Goal: Task Accomplishment & Management: Use online tool/utility

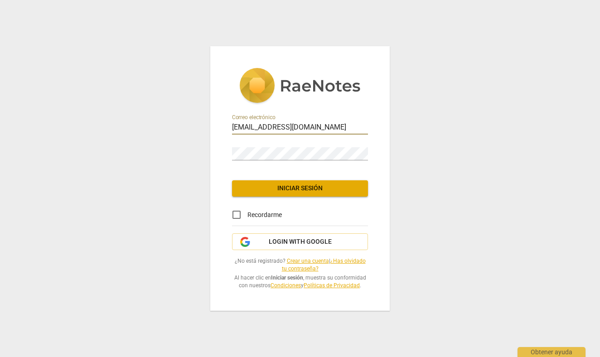
type input "[EMAIL_ADDRESS][DOMAIN_NAME]"
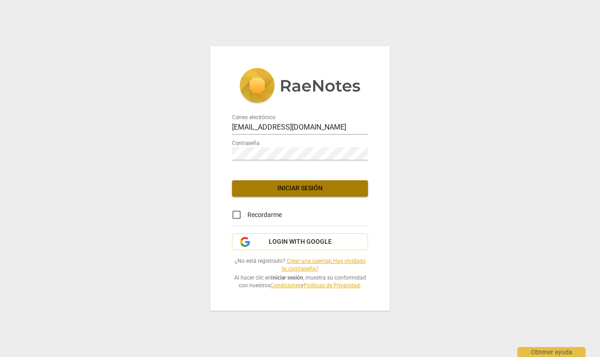
click at [316, 188] on span "Iniciar sesión" at bounding box center [300, 188] width 122 height 9
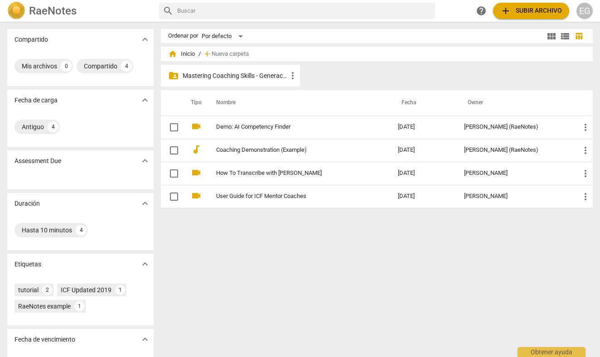
click at [238, 74] on p "Mastering Coaching Skills - Generación 32" at bounding box center [235, 76] width 105 height 10
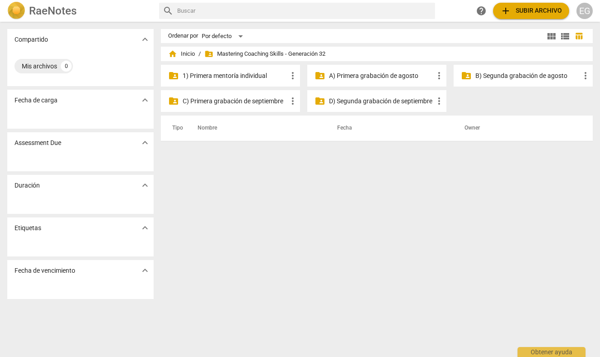
click at [238, 74] on p "1) Primera mentoría individual" at bounding box center [235, 76] width 105 height 10
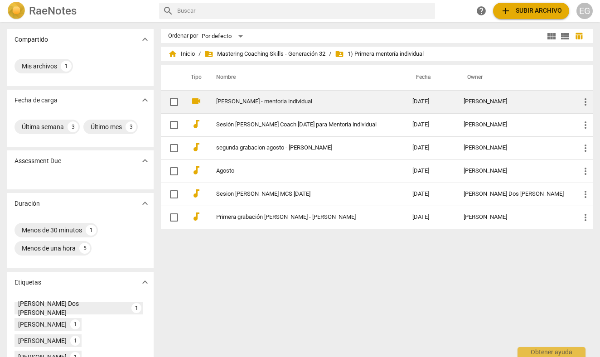
click at [241, 100] on link "[PERSON_NAME] - mentoria individual" at bounding box center [298, 101] width 164 height 7
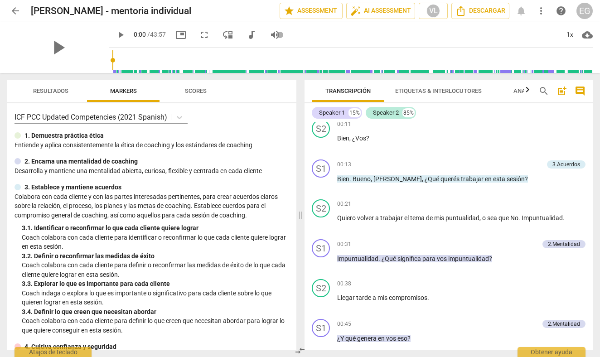
scroll to position [129, 0]
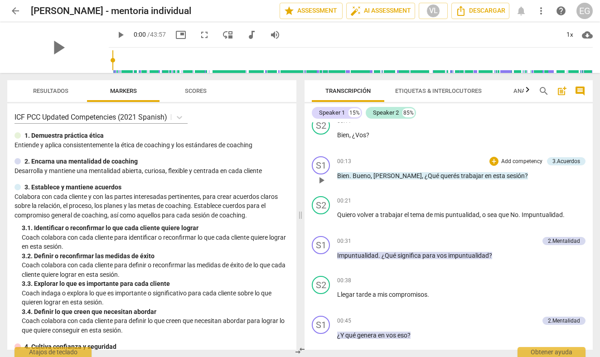
click at [520, 161] on p "Add competency" at bounding box center [522, 162] width 43 height 8
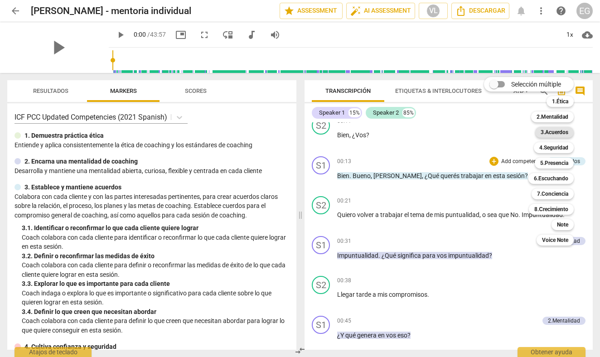
click at [559, 133] on b "3.Acuerdos" at bounding box center [555, 132] width 28 height 11
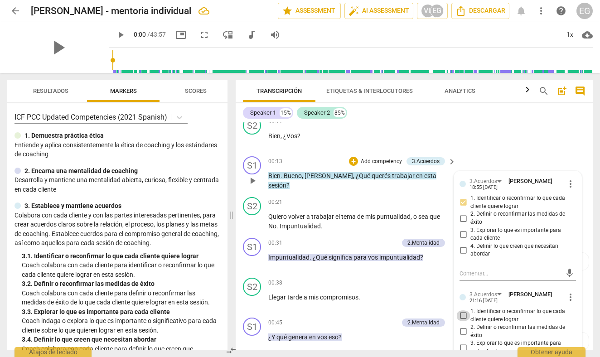
click at [462, 312] on input "1. Identificar o reconfirmar lo que cada cliente quiere lograr" at bounding box center [463, 316] width 15 height 11
checkbox input "true"
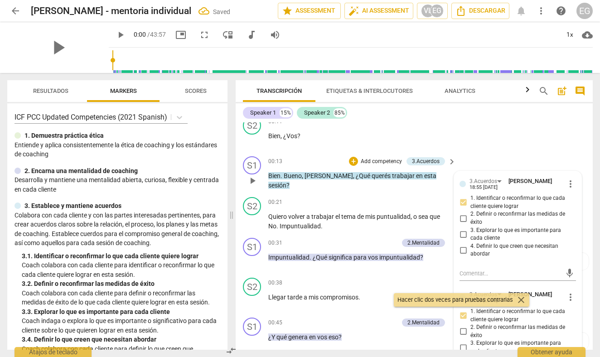
click at [465, 156] on div "S1 play_arrow pause 00:13 + Add competency 3.Acuerdos keyboard_arrow_right Bien…" at bounding box center [414, 173] width 357 height 41
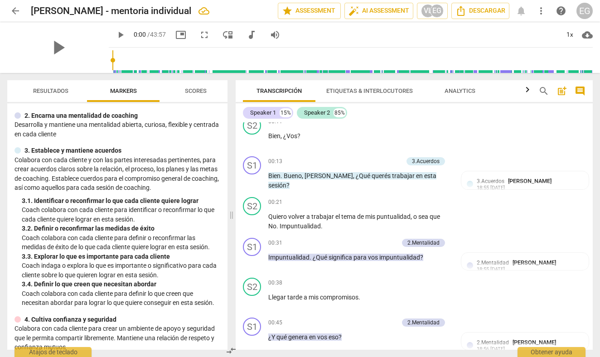
scroll to position [59, 0]
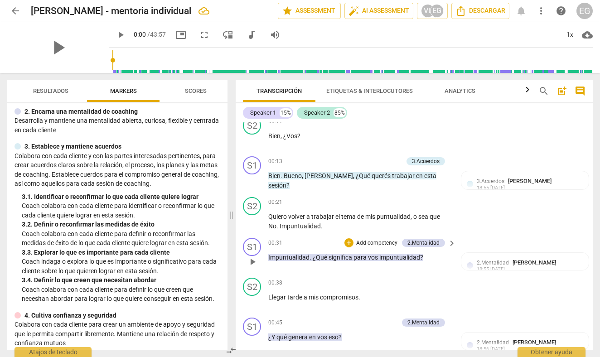
click at [377, 241] on p "Add competency" at bounding box center [377, 243] width 43 height 8
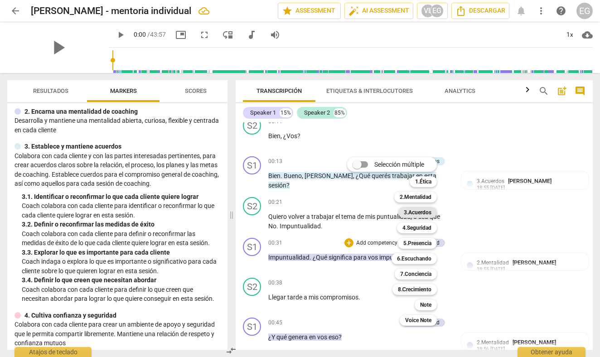
click at [418, 211] on b "3.Acuerdos" at bounding box center [418, 212] width 28 height 11
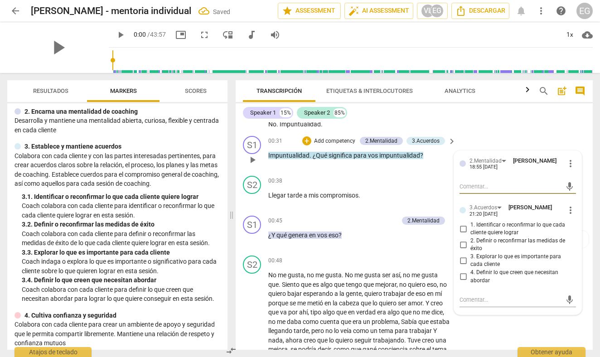
scroll to position [233, 0]
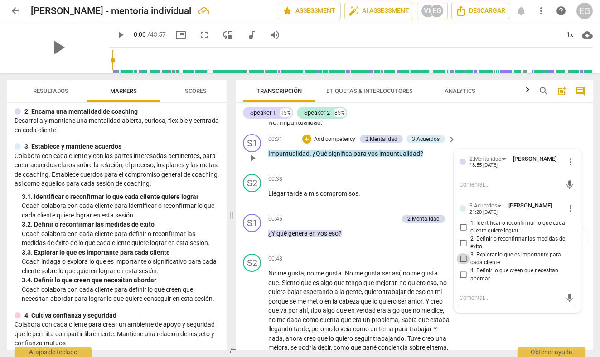
click at [463, 255] on input "3. Explorar lo que es importante para cada cliente" at bounding box center [463, 258] width 15 height 11
checkbox input "true"
click at [497, 121] on div "Speaker 1 15% Speaker 2 85% S1 play_arrow pause 00:05 + Add competency keyboard…" at bounding box center [414, 226] width 357 height 247
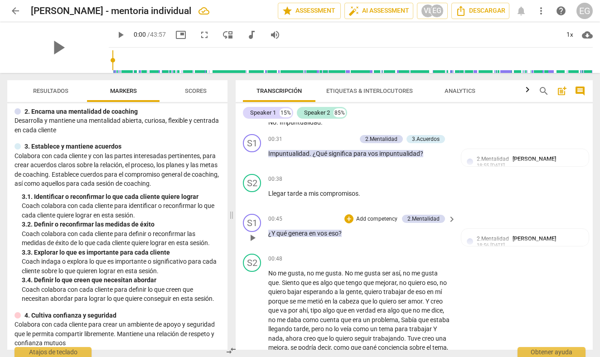
click at [381, 215] on p "Add competency" at bounding box center [377, 219] width 43 height 8
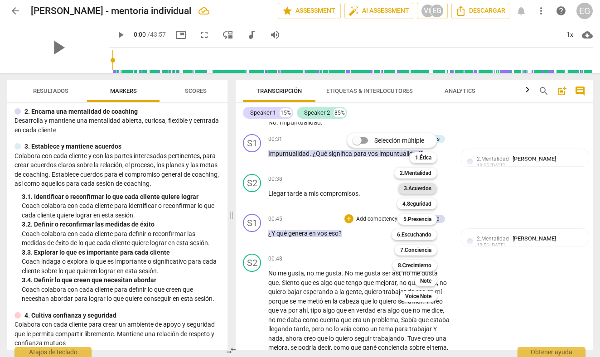
click at [422, 188] on b "3.Acuerdos" at bounding box center [418, 188] width 28 height 11
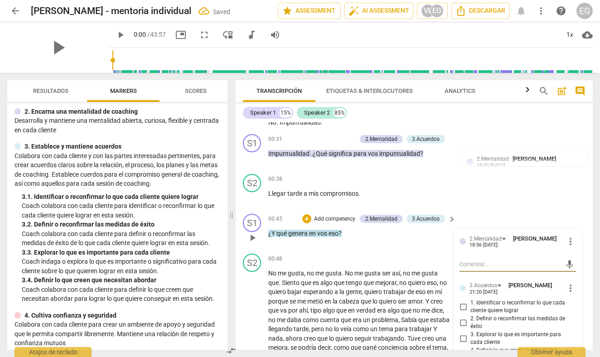
click at [463, 334] on input "3. Explorar lo que es importante para cada cliente" at bounding box center [463, 338] width 15 height 11
checkbox input "true"
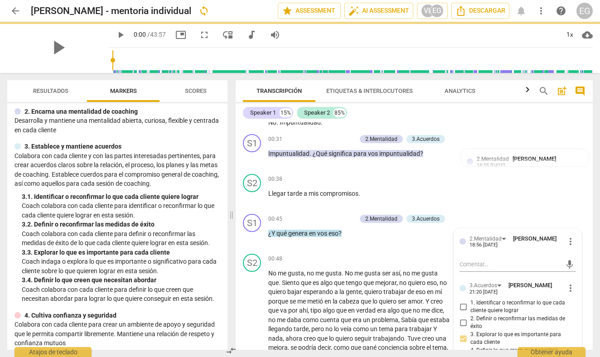
click at [556, 125] on div "S2 play_arrow pause 00:21 + Add competency keyboard_arrow_right Quiero volver a…" at bounding box center [414, 110] width 357 height 41
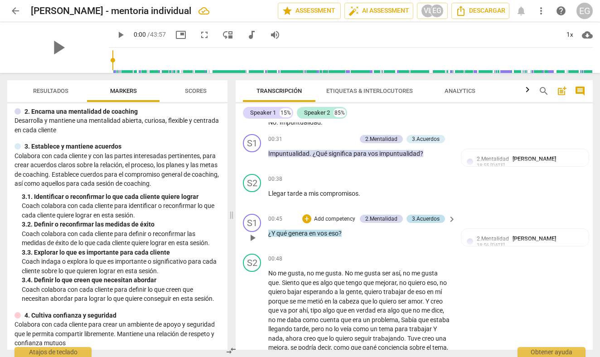
click at [437, 216] on div "3.Acuerdos" at bounding box center [426, 219] width 28 height 8
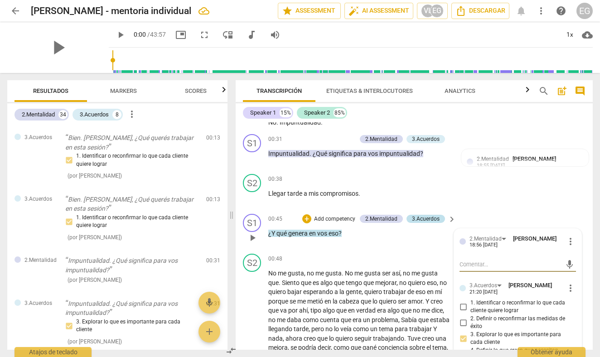
scroll to position [170, 0]
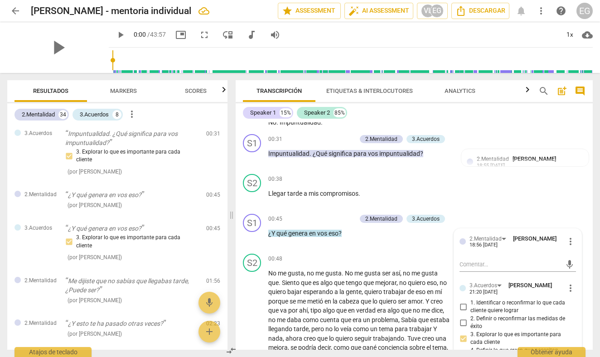
click at [558, 107] on div "Speaker 1 15% Speaker 2 85%" at bounding box center [414, 112] width 343 height 15
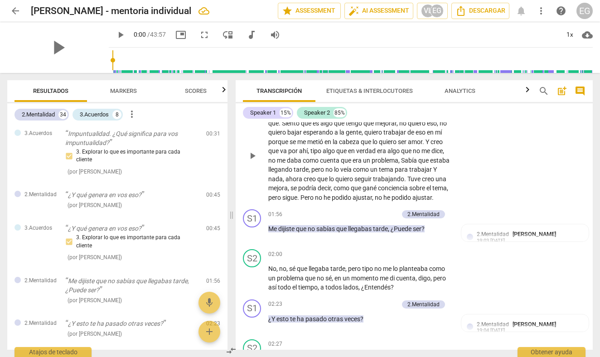
scroll to position [396, 0]
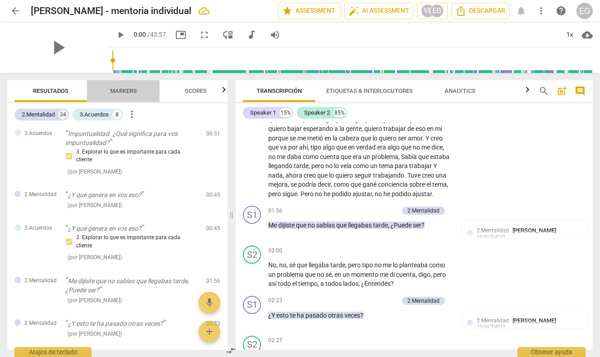
click at [113, 96] on span "Markers" at bounding box center [123, 91] width 49 height 12
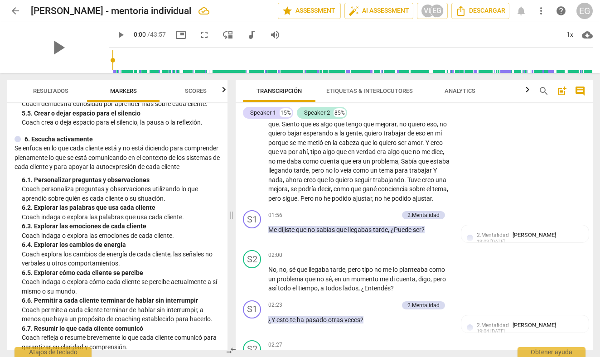
scroll to position [538, 0]
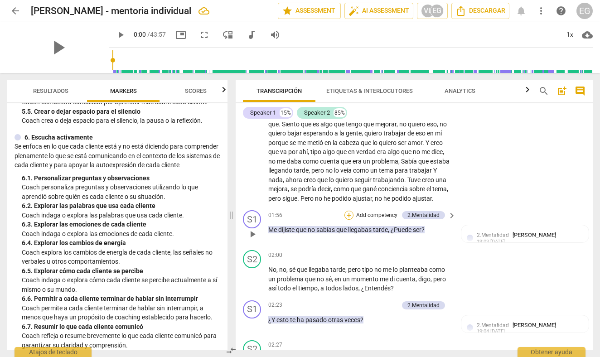
click at [351, 219] on div "+" at bounding box center [349, 215] width 9 height 9
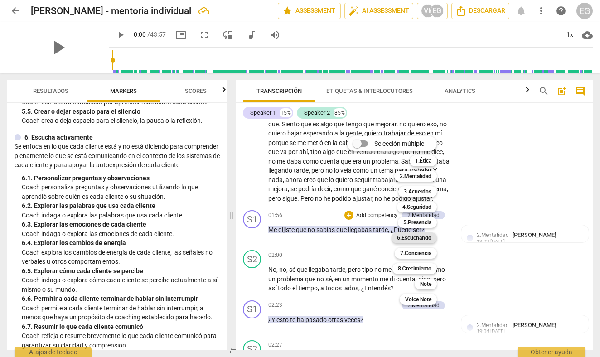
click at [409, 239] on b "6.Escuchando" at bounding box center [414, 238] width 34 height 11
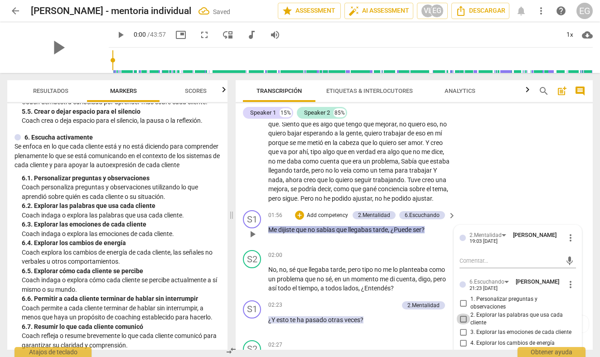
click at [464, 323] on input "2. Explorar las palabras que usa cada cliente" at bounding box center [463, 319] width 15 height 11
checkbox input "true"
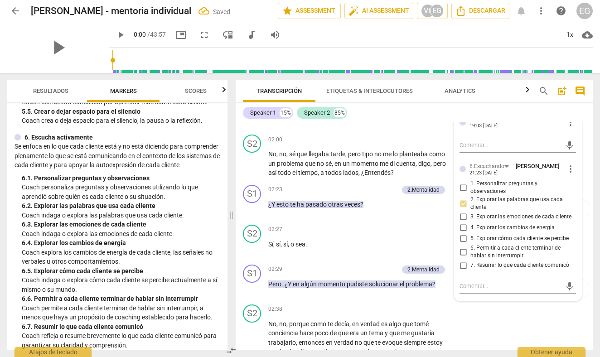
scroll to position [508, 0]
click at [478, 330] on div "S2 play_arrow pause 02:38 + Add competency keyboard_arrow_right No , no , porqu…" at bounding box center [414, 340] width 357 height 78
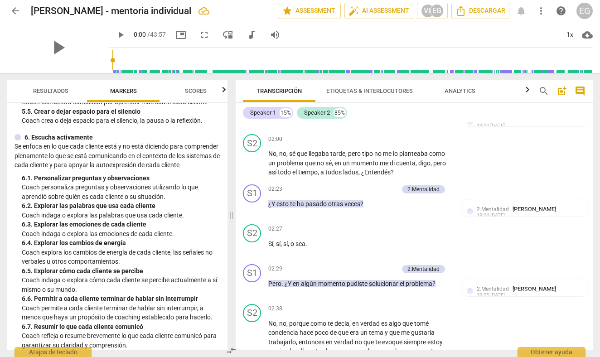
click at [55, 91] on span "Resultados" at bounding box center [50, 91] width 35 height 7
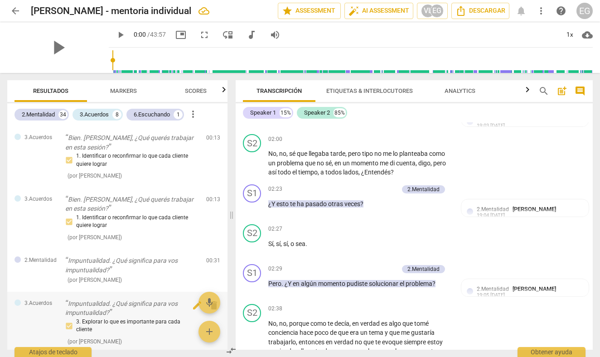
scroll to position [7, 0]
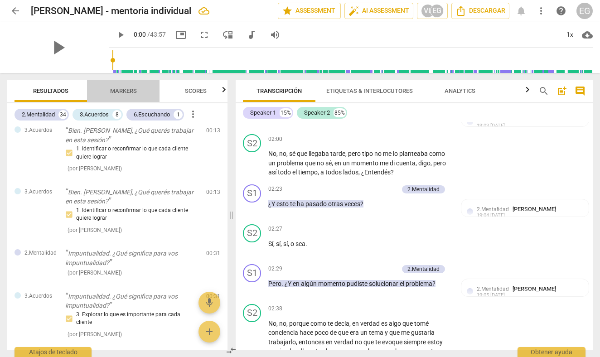
click at [129, 90] on span "Markers" at bounding box center [123, 91] width 27 height 7
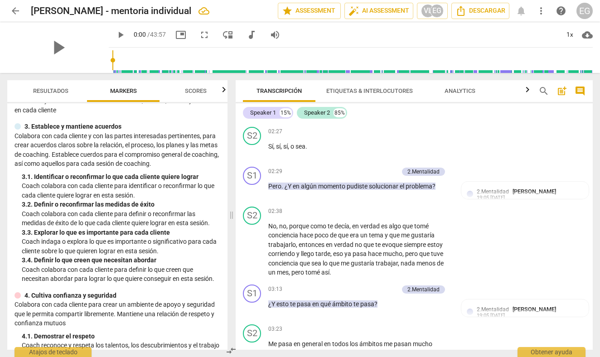
scroll to position [80, 0]
click at [352, 174] on div "+" at bounding box center [349, 171] width 9 height 9
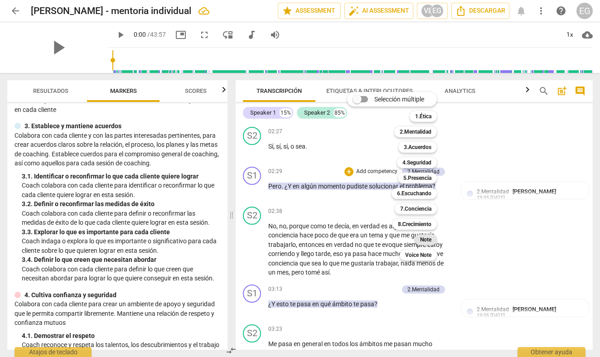
click at [430, 239] on b "Note" at bounding box center [425, 239] width 11 height 11
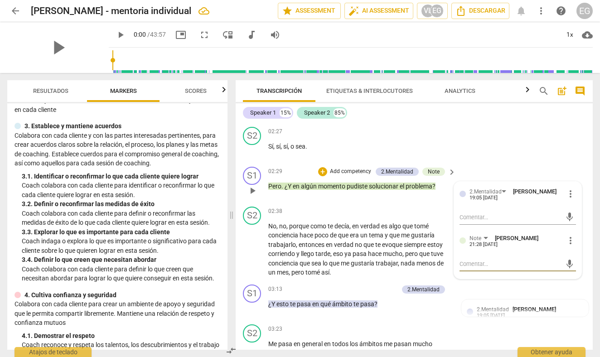
click at [475, 266] on textarea at bounding box center [511, 264] width 102 height 9
type textarea "I"
type textarea "In"
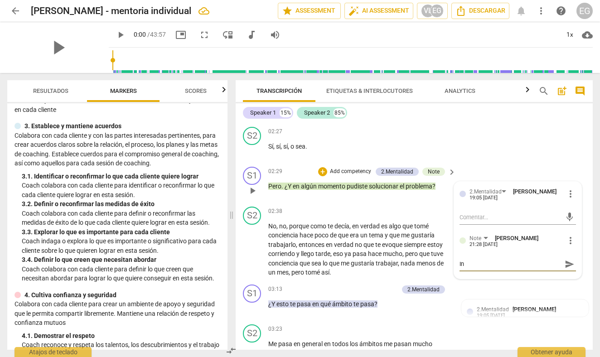
type textarea "Ind"
type textarea "Inda"
type textarea "Indag"
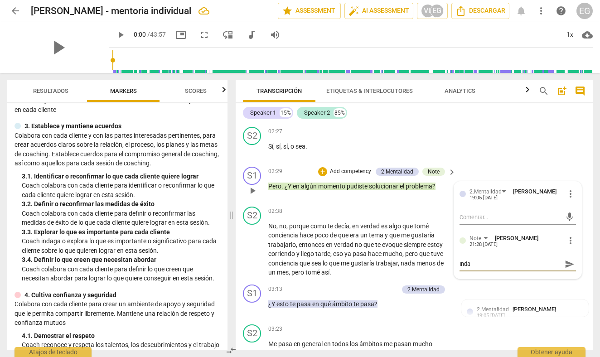
type textarea "Indag"
type textarea "Indaga"
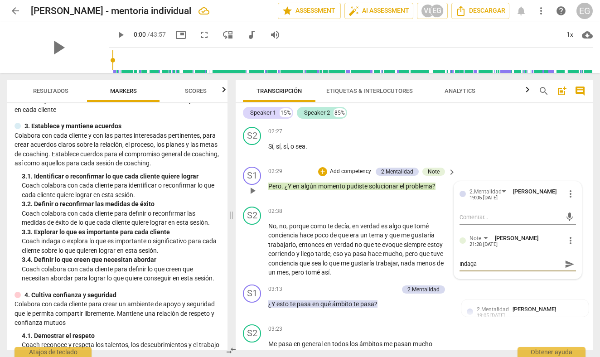
type textarea "Indaga e"
type textarea "Indaga en"
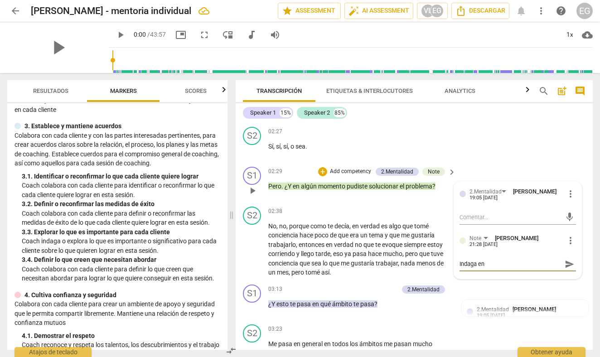
type textarea "Indaga en"
type textarea "Indaga en h"
type textarea "Indaga en he"
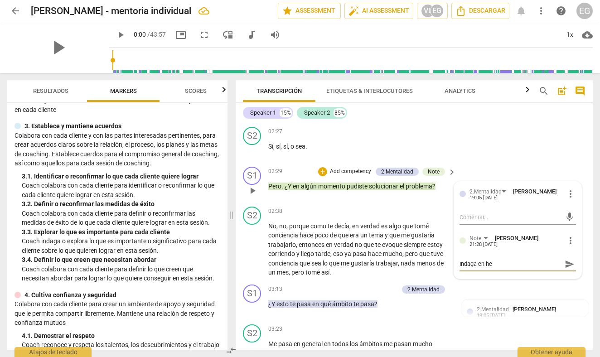
type textarea "Indaga en hec"
type textarea "Indaga en hech"
type textarea "Indaga en hecho"
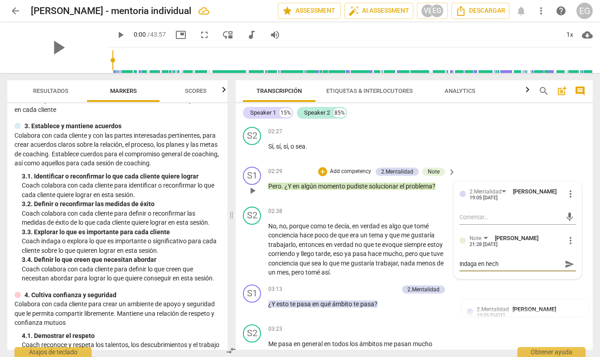
type textarea "Indaga en hecho"
type textarea "Indaga en hechos"
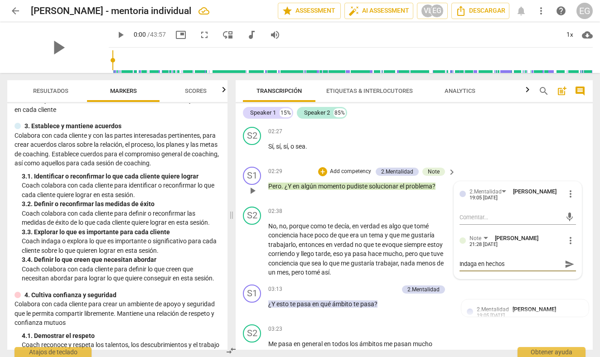
type textarea "Indaga en hechos y"
type textarea "Indaga en hechos y r"
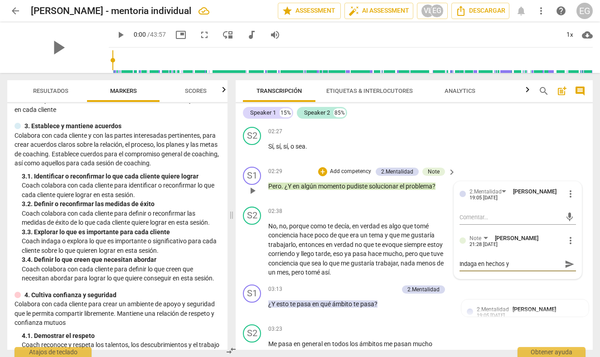
type textarea "Indaga en hechos y r"
type textarea "Indaga en hechos y re"
type textarea "Indaga en hechos y res"
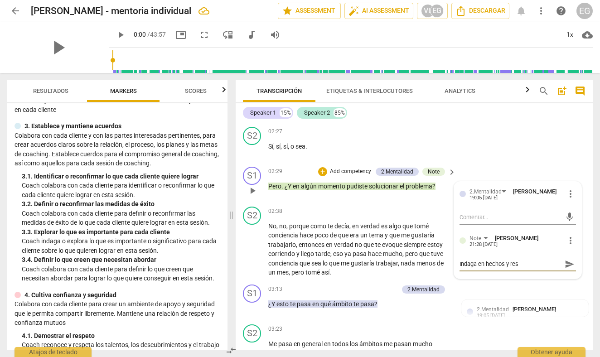
type textarea "Indaga en hechos y resu"
type textarea "Indaga en hechos y resul"
type textarea "Indaga en hechos y result"
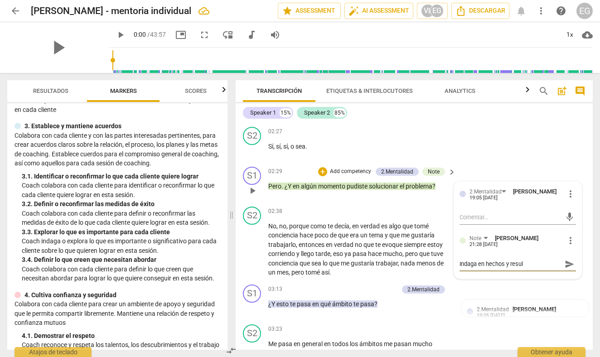
type textarea "Indaga en hechos y result"
type textarea "Indaga en hechos y resulta"
type textarea "Indaga en hechos y resultad"
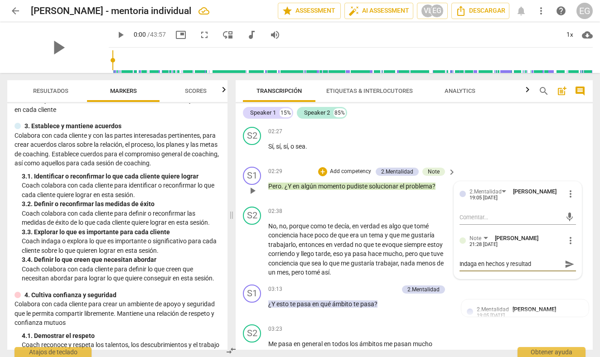
type textarea "Indaga en hechos y resultado"
type textarea "Indaga en hechos y resultados"
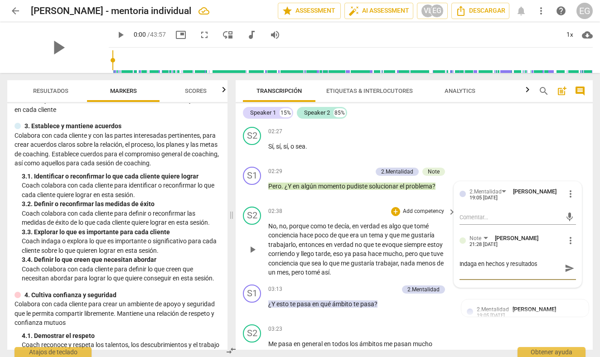
type textarea "Indaga en hechos y resultados"
click at [329, 210] on div "S2 play_arrow pause 02:38 + Add competency keyboard_arrow_right No , no , porqu…" at bounding box center [414, 242] width 357 height 78
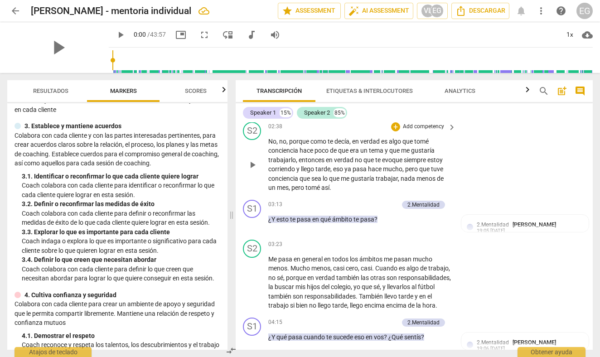
scroll to position [691, 0]
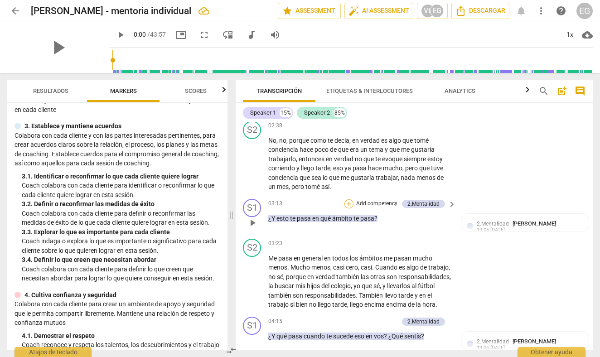
click at [349, 207] on div "+" at bounding box center [349, 204] width 9 height 9
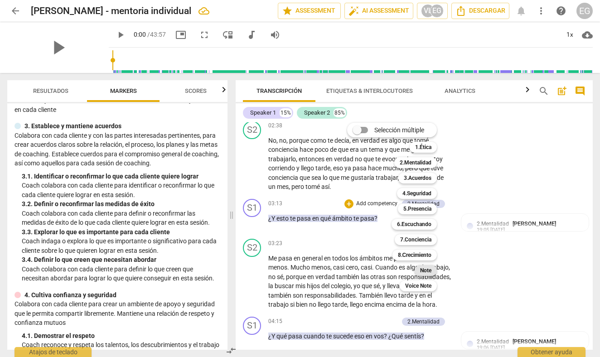
click at [429, 269] on b "Note" at bounding box center [425, 270] width 11 height 11
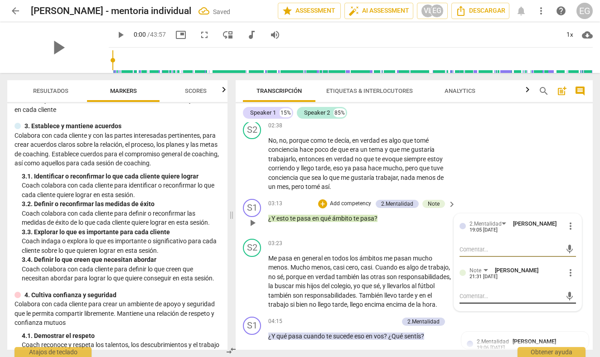
click at [477, 297] on textarea at bounding box center [511, 296] width 102 height 9
type textarea "H"
type textarea "Ha"
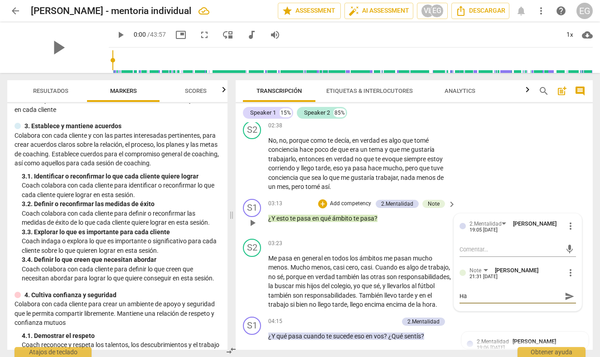
type textarea "Hay"
type textarea "Hay e"
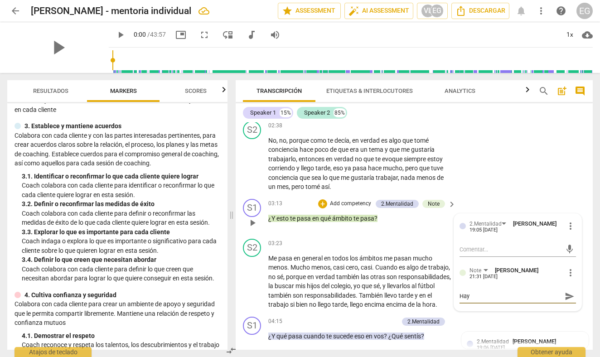
type textarea "Hay e"
type textarea "Hay ex"
type textarea "Hay exp"
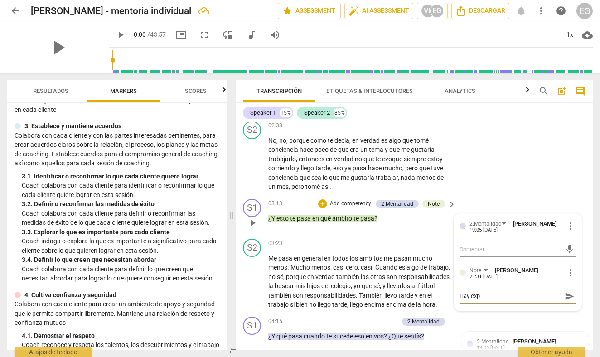
type textarea "Hay expl"
type textarea "Hay explo"
type textarea "Hay explor"
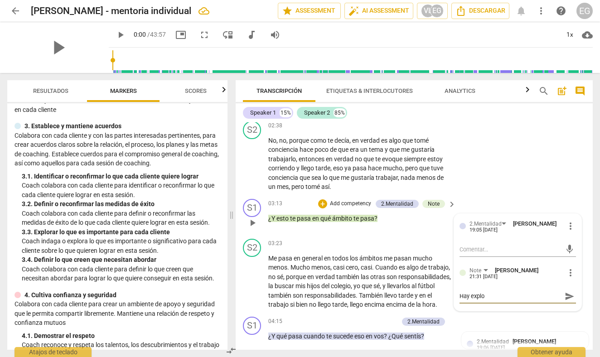
type textarea "Hay explor"
type textarea "Hay explora"
type textarea "Hay explorac"
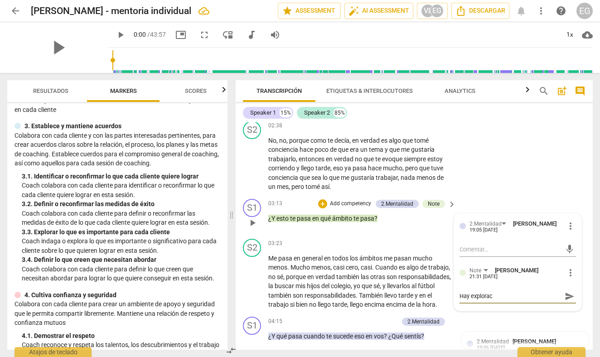
type textarea "Hay exploraci"
type textarea "Hay exploracio"
type textarea "Hay exploracion"
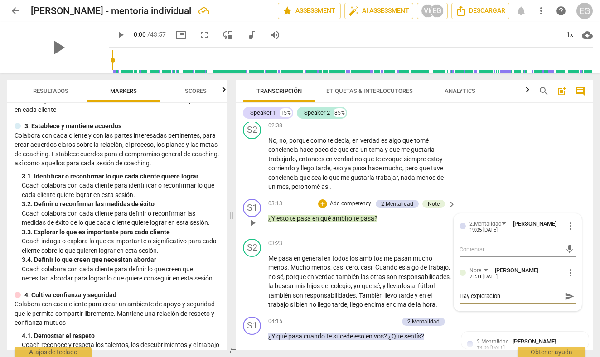
type textarea "Hay exploración"
drag, startPoint x: 482, startPoint y: 302, endPoint x: 228, endPoint y: 5, distance: 391.1
click at [228, 5] on div "arrow_back [PERSON_NAME] - mentoria individual edit star Assessment auto_fix_hi…" at bounding box center [300, 11] width 586 height 16
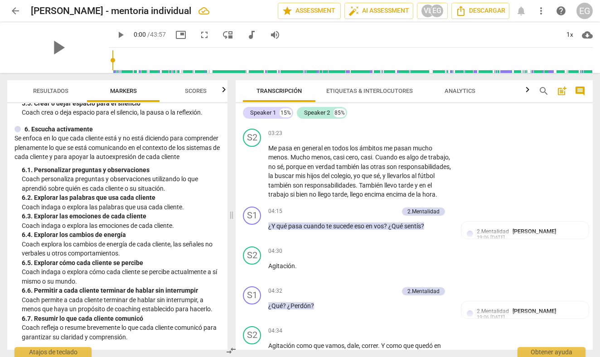
scroll to position [550, 0]
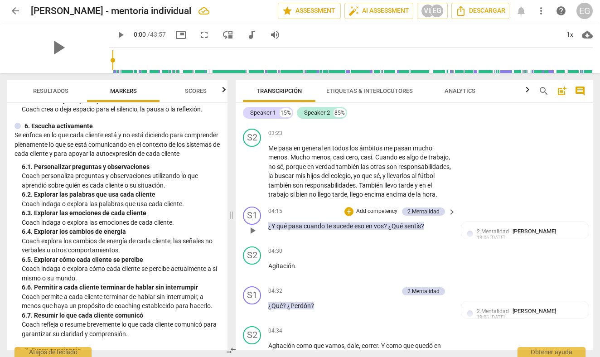
click at [354, 216] on div "+ Add competency" at bounding box center [372, 211] width 54 height 9
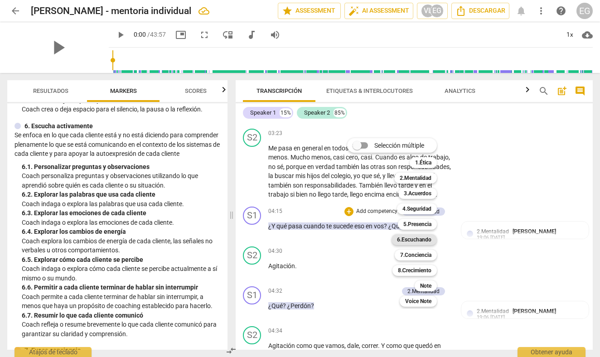
click at [423, 240] on b "6.Escuchando" at bounding box center [414, 239] width 34 height 11
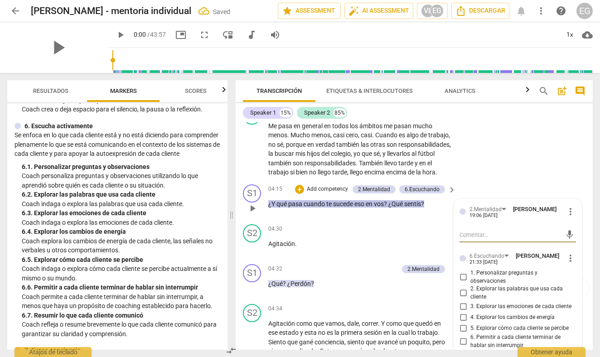
scroll to position [829, 0]
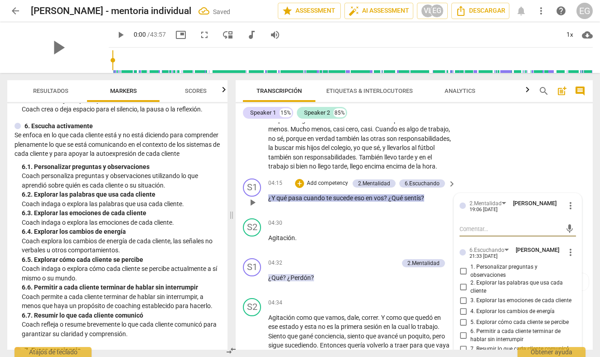
click at [463, 306] on input "3. Explorar las emociones de cada cliente" at bounding box center [463, 300] width 15 height 11
checkbox input "true"
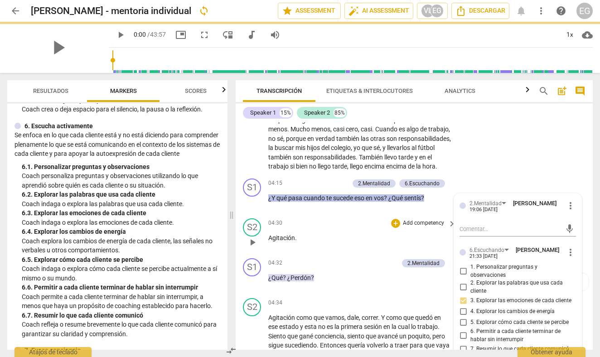
click at [303, 229] on div "04:30 + Add competency keyboard_arrow_right" at bounding box center [362, 224] width 189 height 10
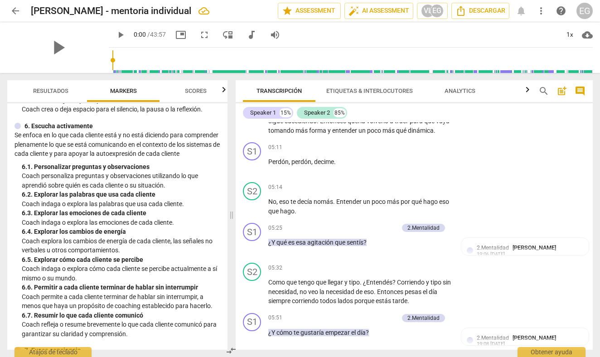
scroll to position [1055, 0]
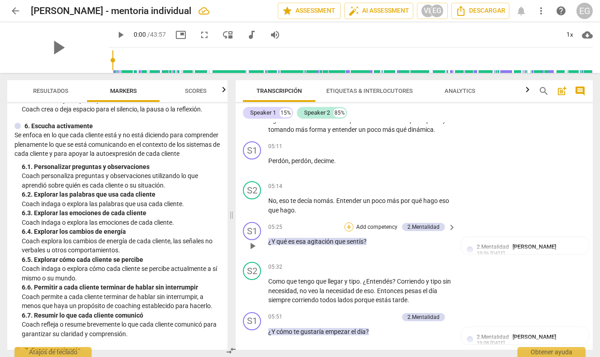
click at [350, 232] on div "+" at bounding box center [349, 227] width 9 height 9
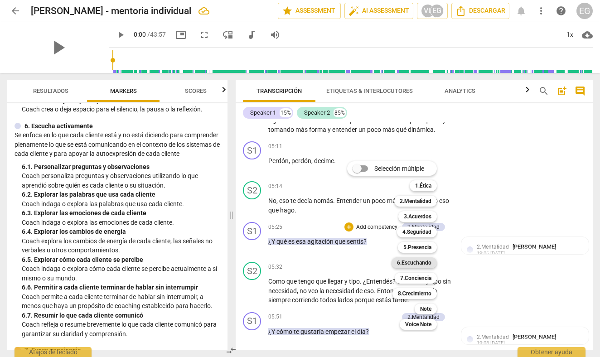
click at [407, 263] on b "6.Escuchando" at bounding box center [414, 263] width 34 height 11
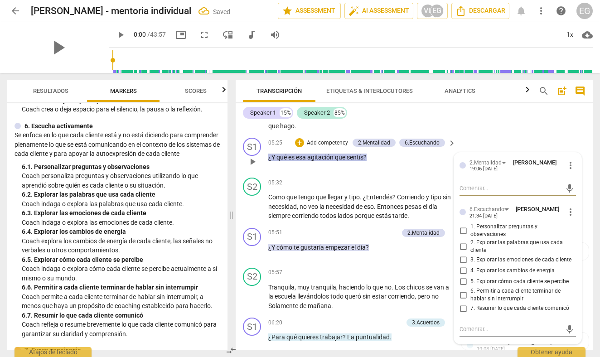
scroll to position [1147, 0]
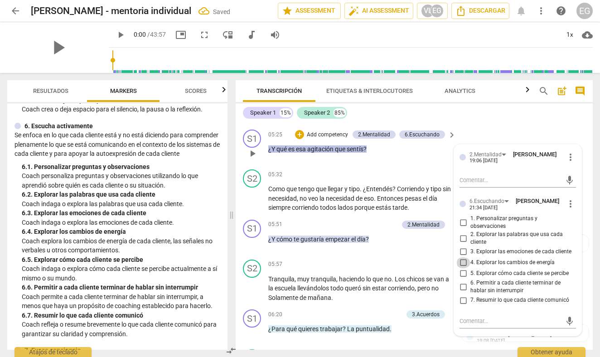
click at [465, 268] on input "4. Explorar los cambios de energía" at bounding box center [463, 263] width 15 height 11
checkbox input "true"
click at [334, 180] on div "05:32 + Add competency keyboard_arrow_right" at bounding box center [362, 175] width 189 height 10
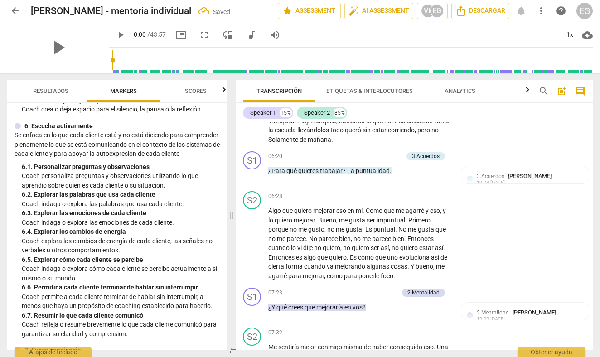
scroll to position [1306, 0]
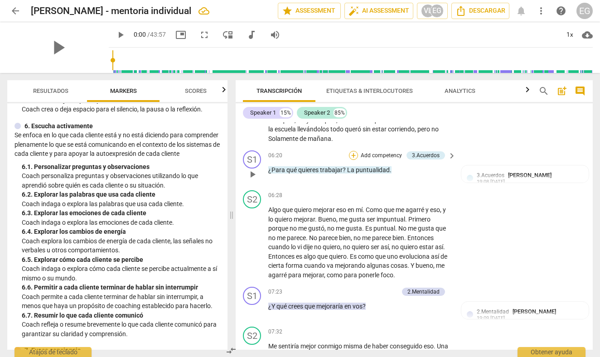
click at [353, 160] on div "+" at bounding box center [353, 155] width 9 height 9
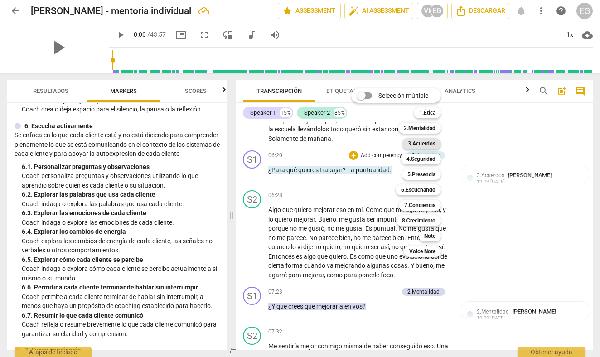
click at [421, 143] on b "3.Acuerdos" at bounding box center [422, 143] width 28 height 11
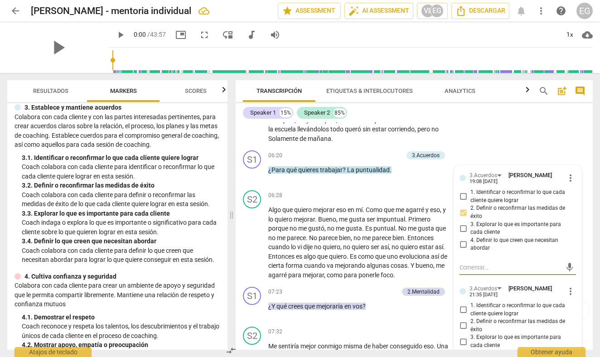
scroll to position [100, 0]
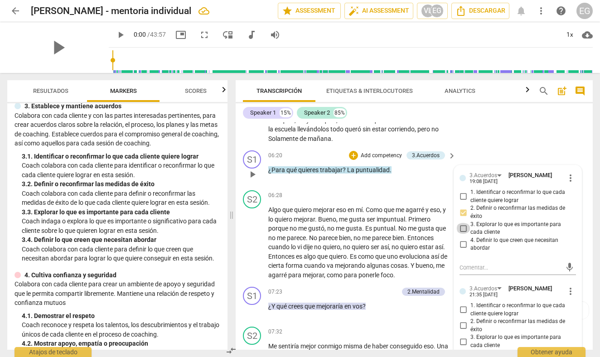
click at [464, 234] on input "3. Explorar lo que es importante para cada cliente" at bounding box center [463, 228] width 15 height 11
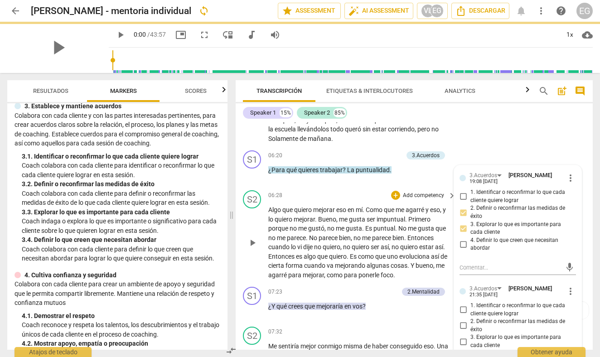
checkbox input "false"
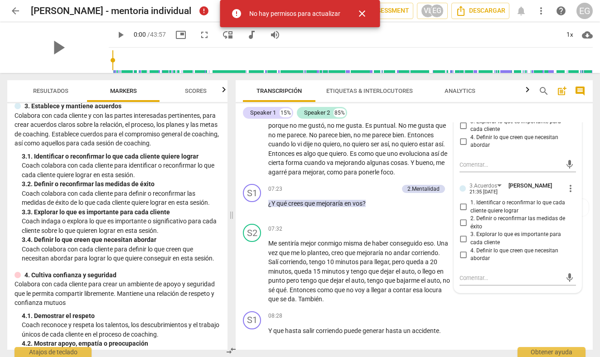
scroll to position [1410, 0]
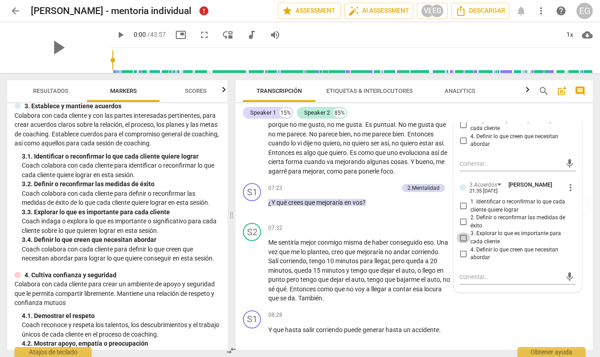
click at [464, 244] on input "3. Explorar lo que es importante para cada cliente" at bounding box center [463, 238] width 15 height 11
checkbox input "true"
click at [241, 170] on div "S2 play_arrow pause 06:28 + Add competency keyboard_arrow_right Algo que quiero…" at bounding box center [414, 131] width 357 height 97
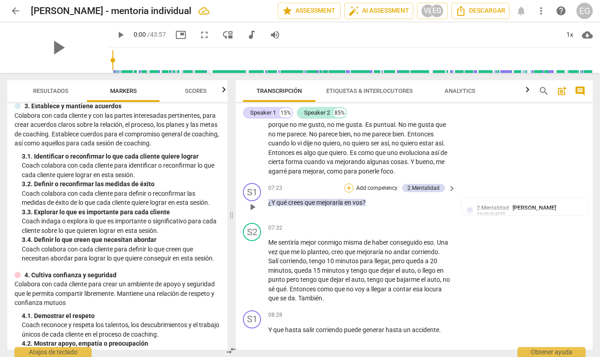
click at [348, 193] on div "+" at bounding box center [349, 188] width 9 height 9
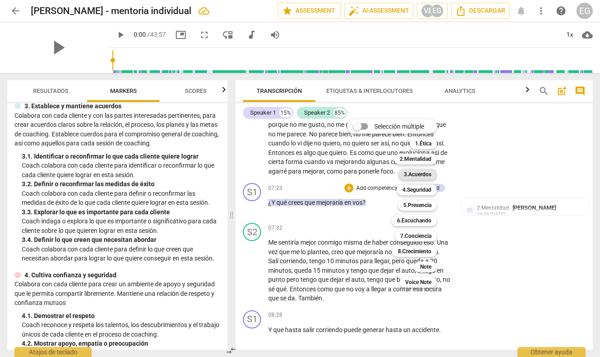
click at [422, 174] on b "3.Acuerdos" at bounding box center [418, 174] width 28 height 11
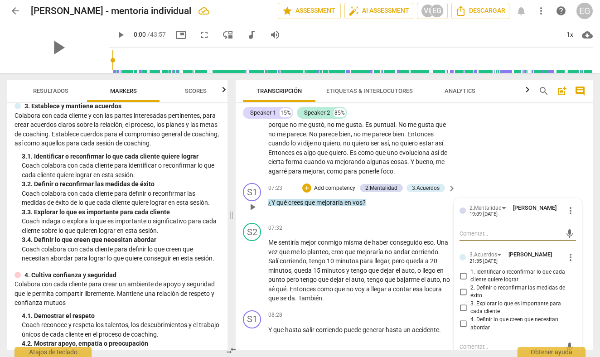
click at [463, 313] on input "3. Explorar lo que es importante para cada cliente" at bounding box center [463, 307] width 15 height 11
checkbox input "true"
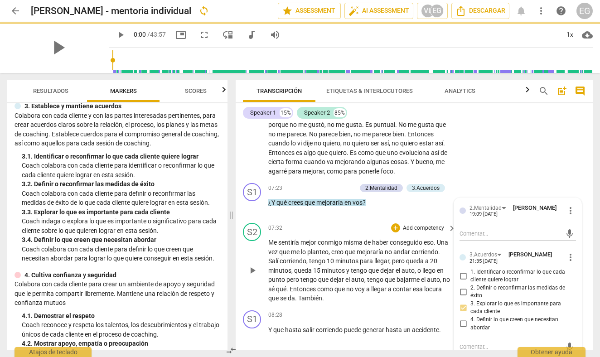
click at [239, 302] on div "S2 play_arrow pause 07:32 + Add competency keyboard_arrow_right Me sentiría mej…" at bounding box center [414, 263] width 357 height 88
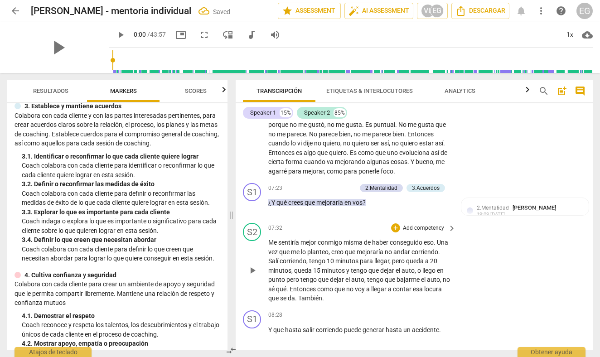
click at [399, 233] on div "+ Add competency" at bounding box center [418, 228] width 54 height 9
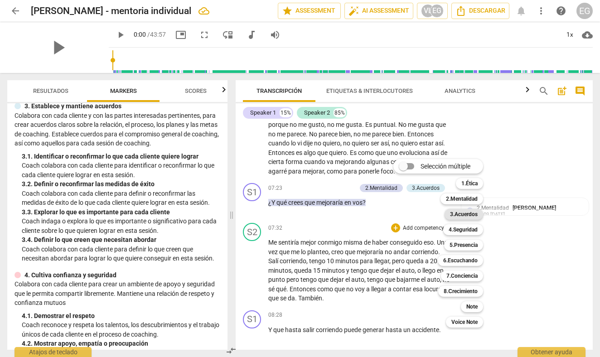
click at [457, 211] on b "3.Acuerdos" at bounding box center [464, 214] width 28 height 11
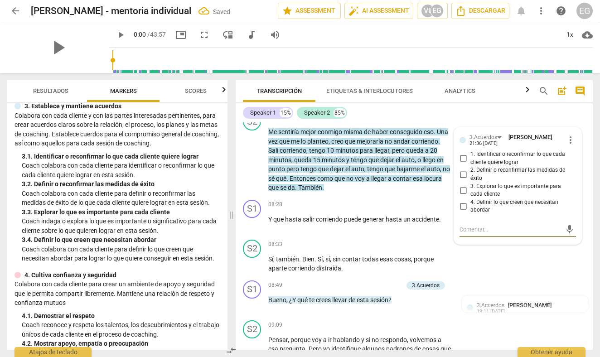
scroll to position [1525, 0]
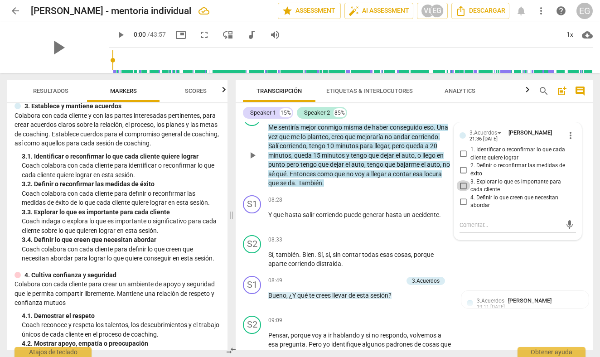
click at [462, 191] on input "3. Explorar lo que es importante para cada cliente" at bounding box center [463, 185] width 15 height 11
click at [465, 191] on input "3. Explorar lo que es importante para cada cliente" at bounding box center [463, 185] width 15 height 11
click at [463, 191] on input "3. Explorar lo que es importante para cada cliente" at bounding box center [463, 185] width 15 height 11
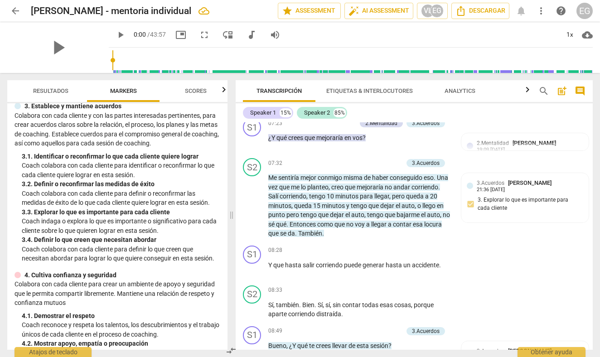
scroll to position [1476, 0]
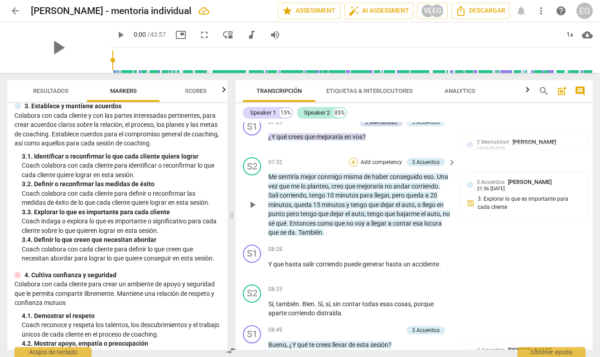
click at [354, 167] on div "+" at bounding box center [353, 162] width 9 height 9
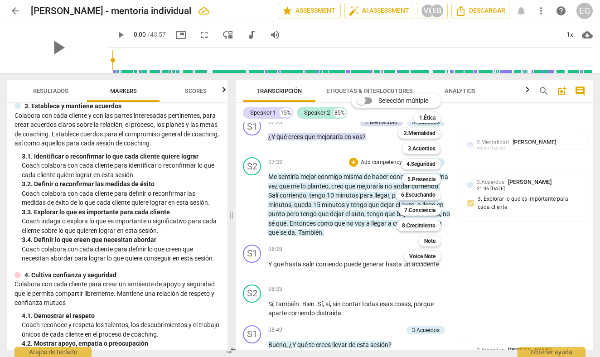
click at [468, 218] on div at bounding box center [300, 178] width 600 height 357
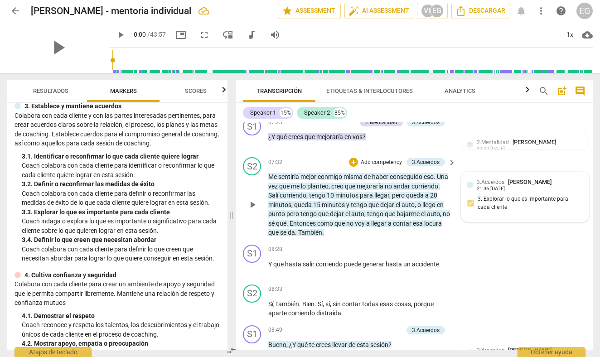
click at [468, 216] on div "3.Acuerdos [PERSON_NAME] 21:36 [DATE] 3. Explorar lo que es importante para cad…" at bounding box center [525, 197] width 117 height 39
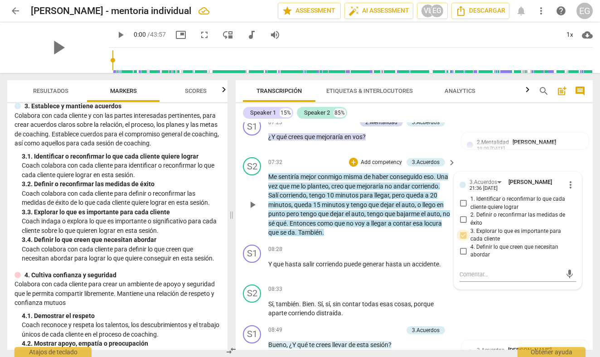
click at [462, 241] on input "3. Explorar lo que es importante para cada cliente" at bounding box center [463, 235] width 15 height 11
checkbox input "false"
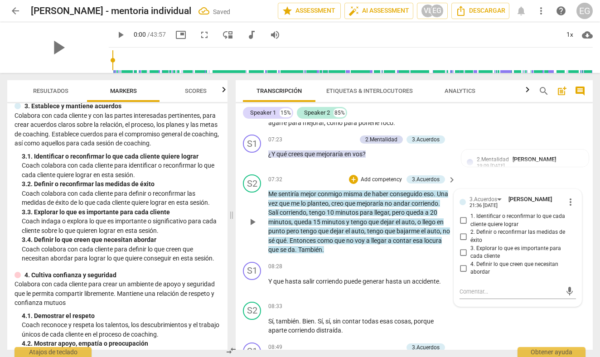
scroll to position [1461, 0]
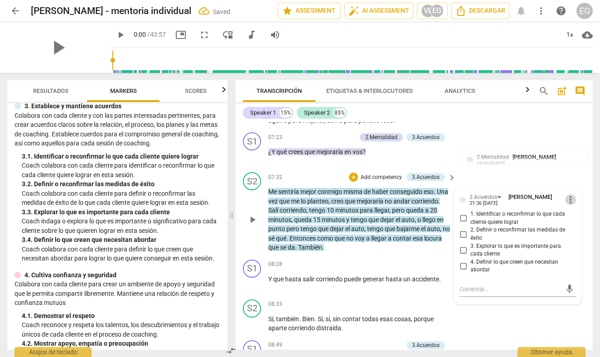
click at [565, 205] on span "more_vert" at bounding box center [570, 200] width 11 height 11
click at [577, 230] on li "Borrar" at bounding box center [578, 232] width 32 height 17
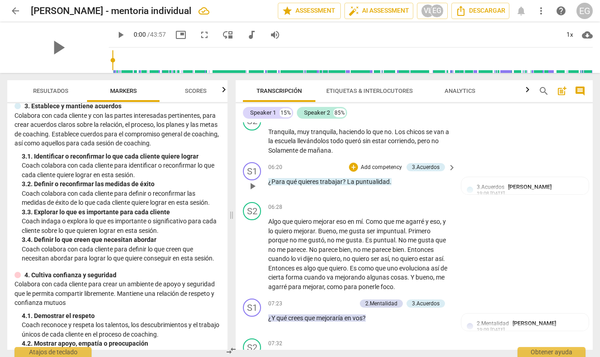
scroll to position [1294, 0]
click at [356, 173] on div "+" at bounding box center [353, 168] width 9 height 9
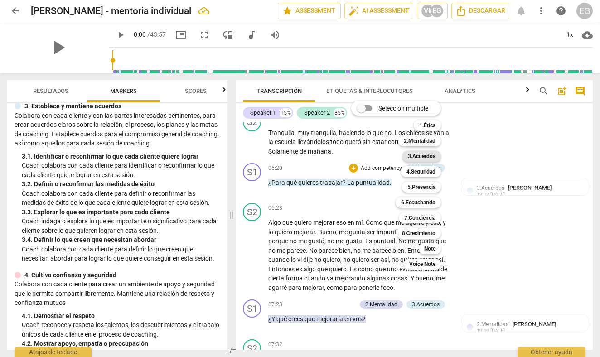
click at [420, 155] on b "3.Acuerdos" at bounding box center [422, 156] width 28 height 11
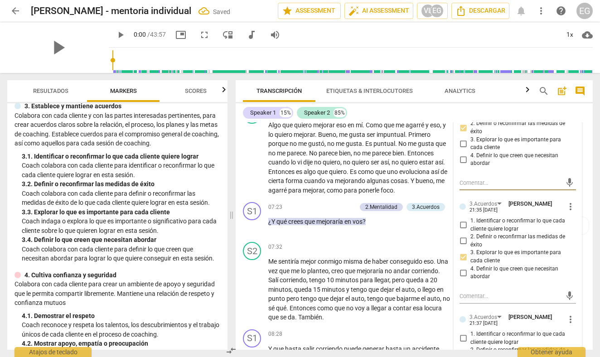
scroll to position [1392, 0]
click at [239, 187] on div "S2 play_arrow pause 06:28 + Add competency keyboard_arrow_right Algo que quiero…" at bounding box center [414, 150] width 357 height 97
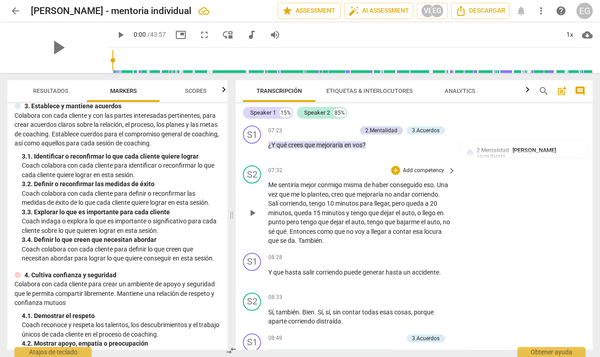
scroll to position [1463, 0]
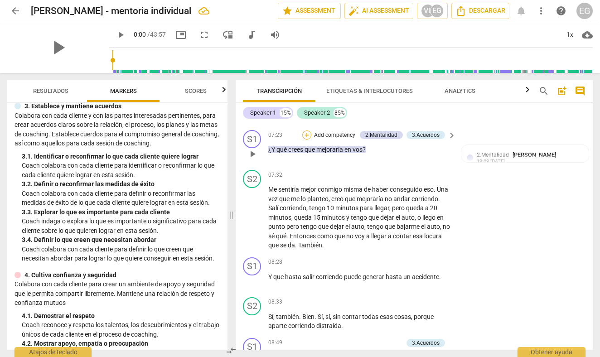
click at [309, 140] on div "+" at bounding box center [306, 135] width 9 height 9
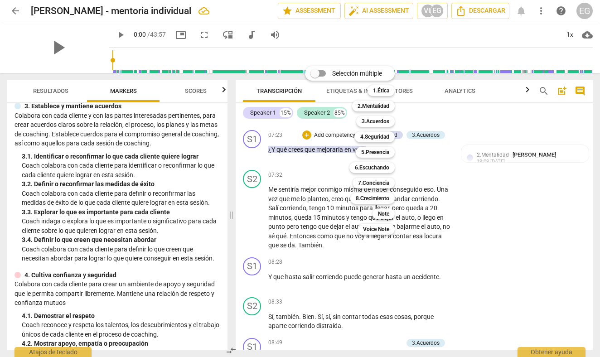
click at [319, 150] on div "Selección múltiple m 1.Ética 1 2.Mentalidad 2 3.Acuerdos 3 4.Seguridad 4 5.Pres…" at bounding box center [357, 150] width 111 height 173
click at [306, 150] on div "Selección múltiple m 1.Ética 1 2.Mentalidad 2 3.Acuerdos 3 4.Seguridad 4 5.Pres…" at bounding box center [357, 150] width 111 height 173
click at [253, 172] on div at bounding box center [300, 178] width 600 height 357
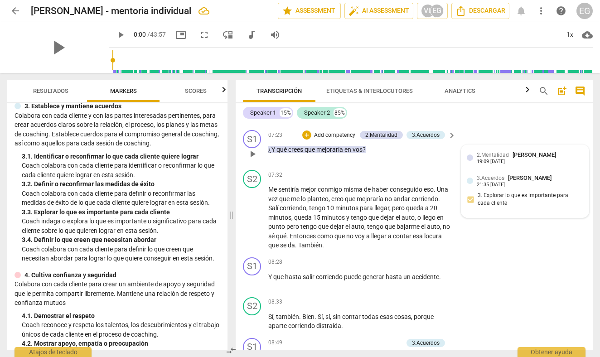
click at [472, 212] on div "3.Acuerdos [PERSON_NAME] 21:35 [DATE] 3. Explorar lo que es importante para cad…" at bounding box center [525, 193] width 117 height 39
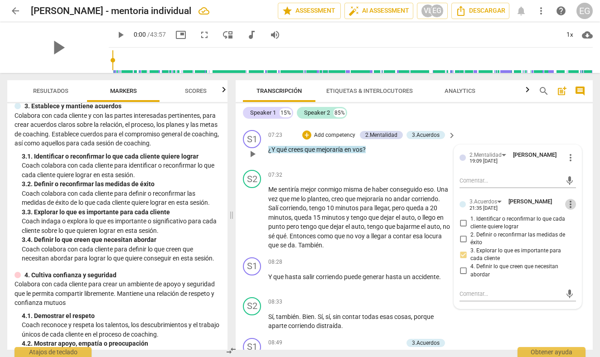
click at [567, 210] on span "more_vert" at bounding box center [570, 204] width 11 height 11
click at [569, 234] on li "Borrar" at bounding box center [578, 236] width 32 height 17
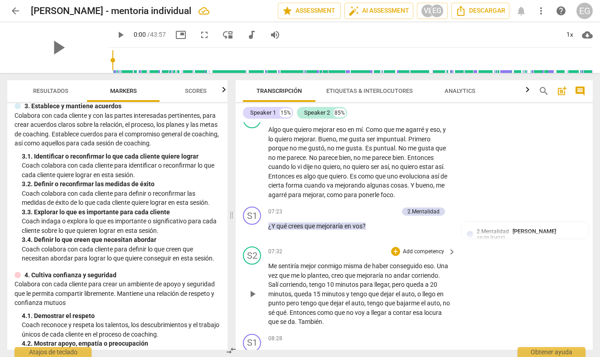
scroll to position [1385, 0]
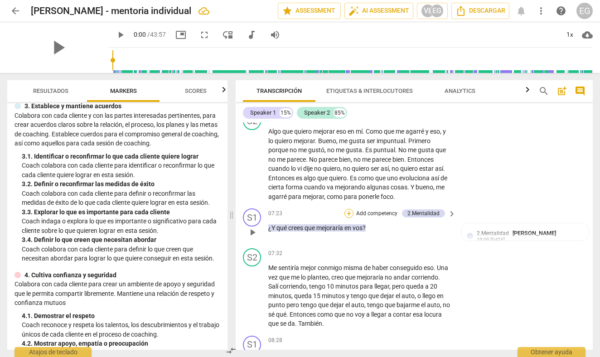
click at [348, 218] on div "+" at bounding box center [349, 213] width 9 height 9
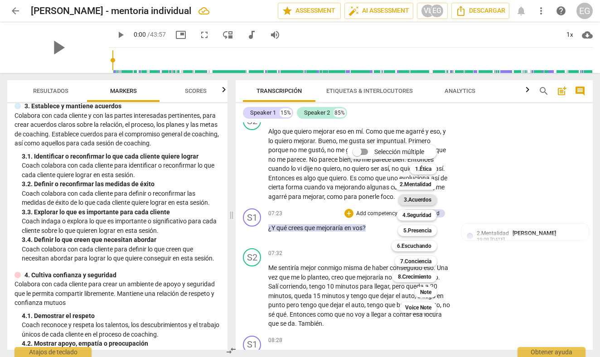
click at [421, 200] on b "3.Acuerdos" at bounding box center [418, 200] width 28 height 11
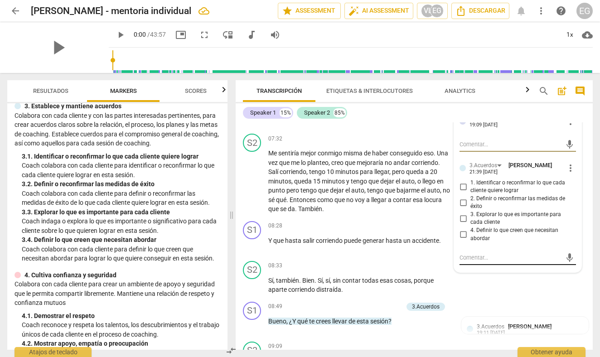
scroll to position [1501, 0]
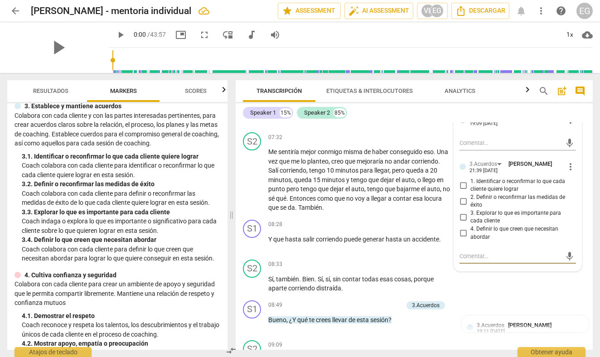
click at [463, 261] on textarea at bounding box center [511, 256] width 102 height 9
type textarea "d"
type textarea "di"
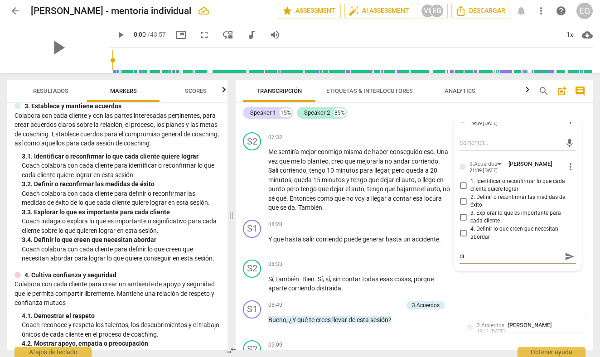
type textarea "did"
type textarea "dide"
type textarea "diden"
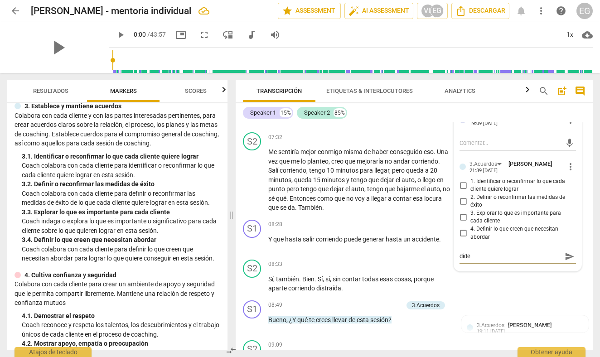
type textarea "diden"
type textarea "dideno"
type textarea "didenod"
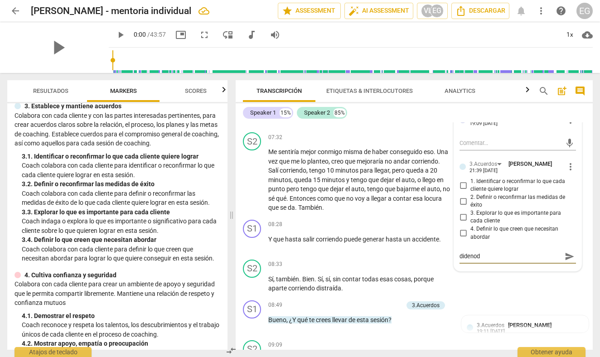
type textarea "didenode"
type textarea "didenodá"
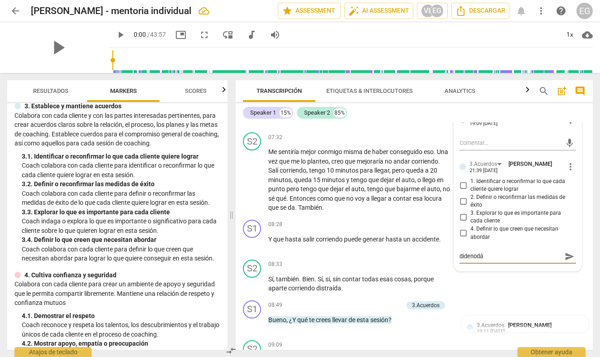
type textarea "didenodá"
type textarea "didenod"
type textarea "dideno"
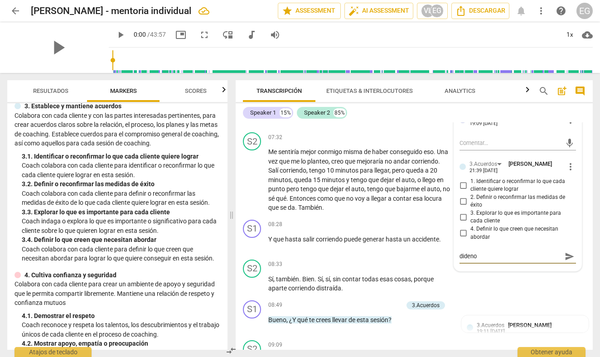
type textarea "diden"
type textarea "dide"
type textarea "did"
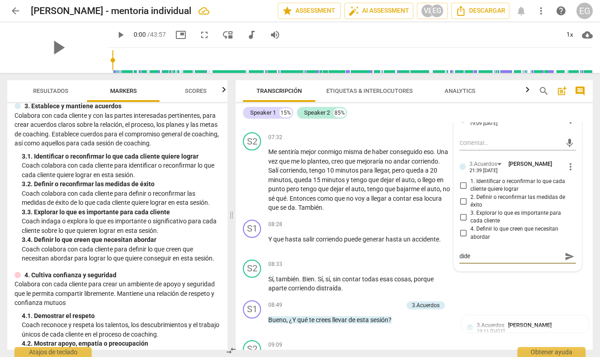
type textarea "did"
type textarea "di"
type textarea "dis"
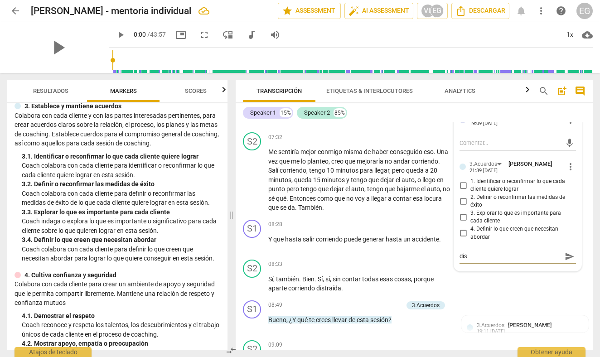
type textarea "dise"
type textarea "disen"
type textarea "diseno"
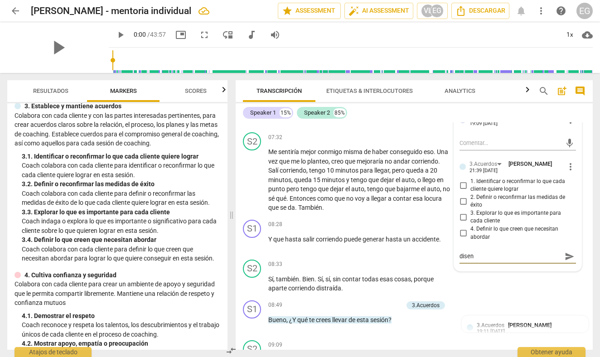
type textarea "diseno"
type textarea "diseno d"
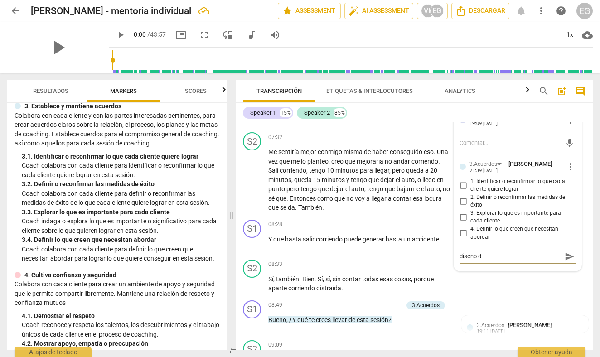
type textarea "diseno de"
type textarea "diseno de a"
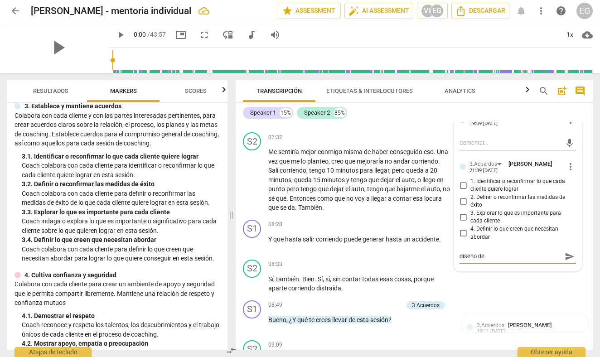
type textarea "diseno de a"
type textarea "diseno de ac"
type textarea "diseno de acc"
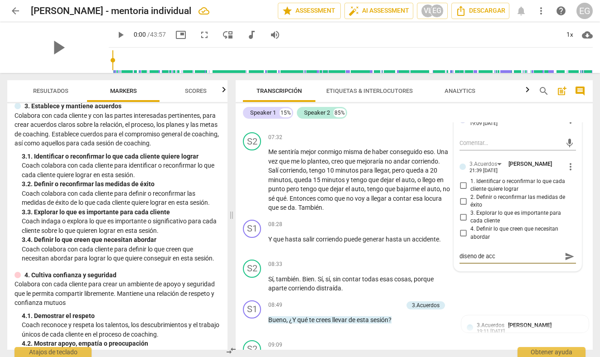
type textarea "diseno de acci"
type textarea "diseno de accio"
type textarea "diseno de accion"
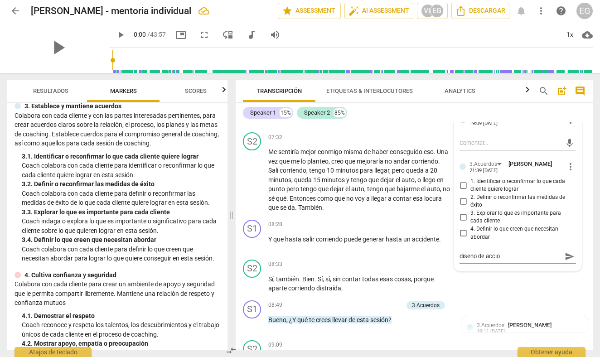
type textarea "diseno de accion"
type textarea "diseno de acción"
drag, startPoint x: 463, startPoint y: 271, endPoint x: 470, endPoint y: 269, distance: 7.5
click at [470, 261] on textarea "diseno de accion" at bounding box center [511, 256] width 102 height 9
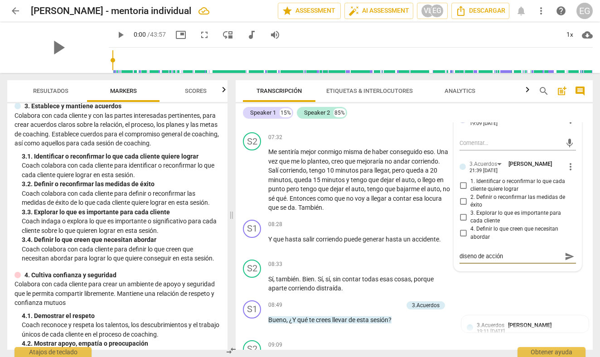
click at [472, 261] on textarea "diseno de acción" at bounding box center [511, 256] width 102 height 9
type textarea "disenno de acción"
type textarea "disenño de acción"
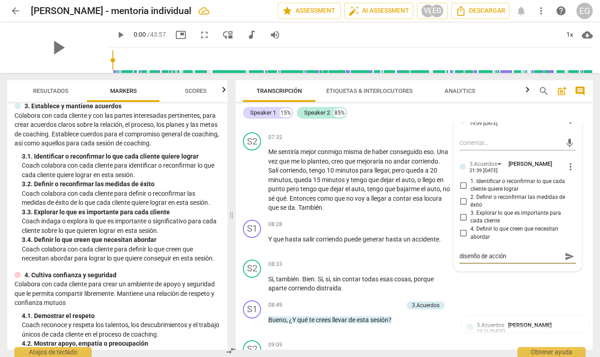
click at [471, 261] on textarea "disenño de acción" at bounding box center [511, 256] width 102 height 9
type textarea "diseño de acción"
click at [568, 262] on span "send" at bounding box center [570, 257] width 10 height 10
click at [571, 172] on span "more_vert" at bounding box center [570, 166] width 11 height 11
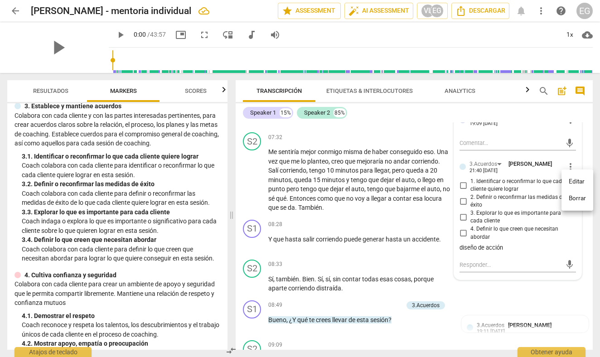
click at [363, 310] on div at bounding box center [300, 178] width 600 height 357
click at [240, 182] on div "S2 play_arrow pause 07:32 + Add competency keyboard_arrow_right Me sentiría mej…" at bounding box center [414, 173] width 357 height 88
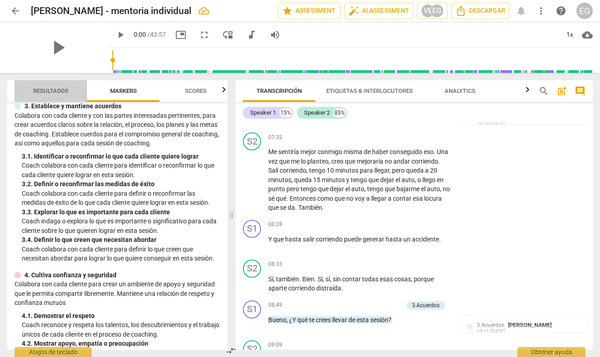
click at [54, 87] on span "Resultados" at bounding box center [50, 91] width 57 height 12
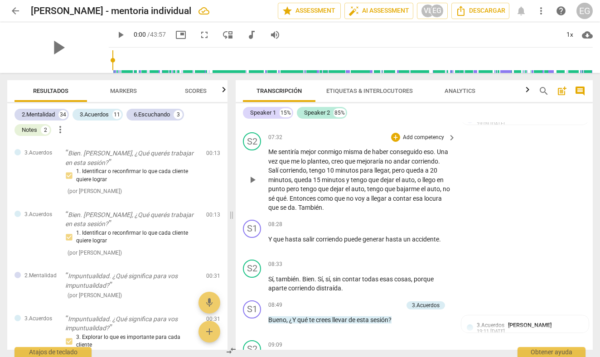
click at [307, 174] on span "corriendo" at bounding box center [293, 170] width 27 height 7
click at [396, 142] on div "+" at bounding box center [395, 137] width 9 height 9
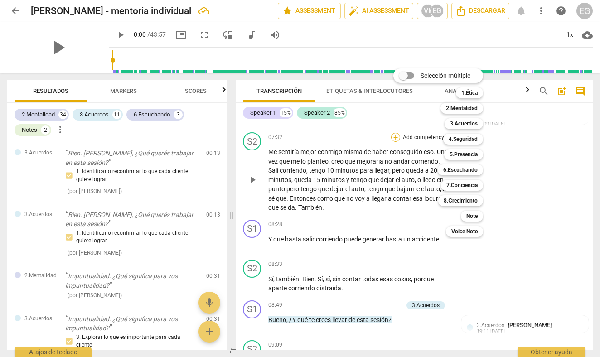
click at [396, 154] on div "Selección múltiple m 1.Ética 1 2.Mentalidad 2 3.Acuerdos 3 4.Seguridad 4 5.Pres…" at bounding box center [445, 152] width 111 height 173
click at [358, 192] on div at bounding box center [300, 178] width 600 height 357
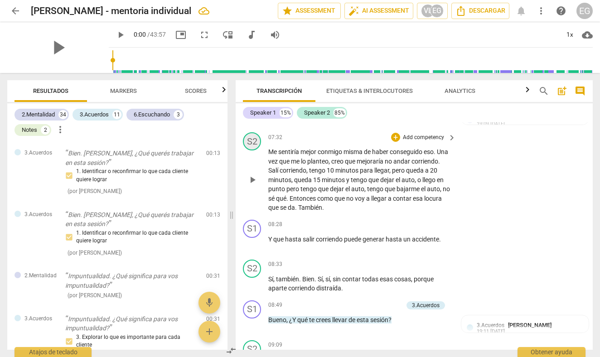
click at [257, 151] on div "S2" at bounding box center [252, 141] width 18 height 18
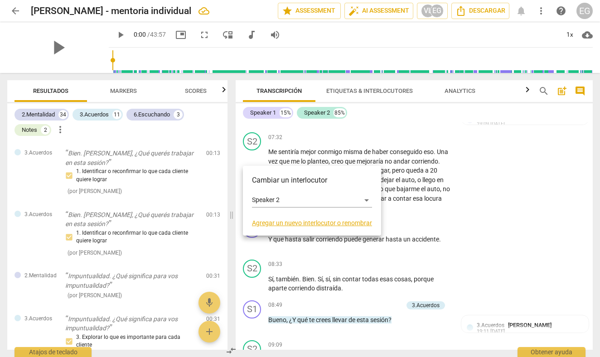
click at [255, 157] on div at bounding box center [300, 178] width 600 height 357
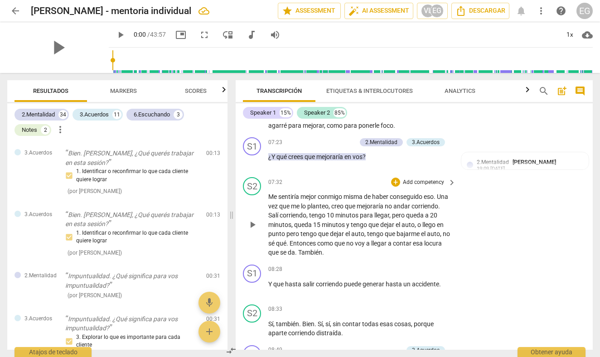
scroll to position [1453, 0]
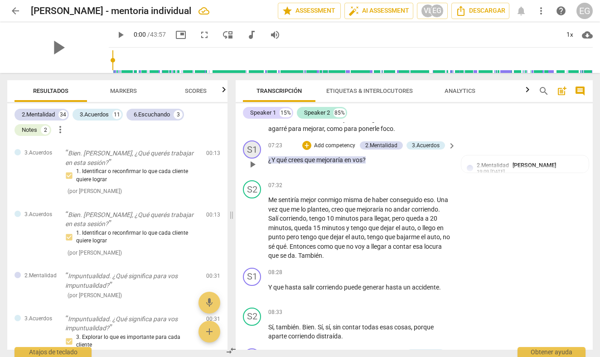
click at [253, 159] on div "S1" at bounding box center [252, 150] width 18 height 18
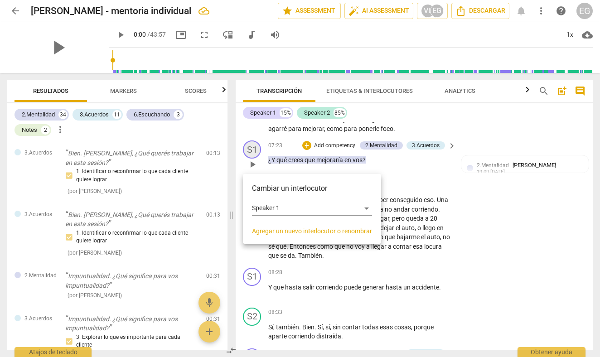
click at [253, 165] on div at bounding box center [300, 178] width 600 height 357
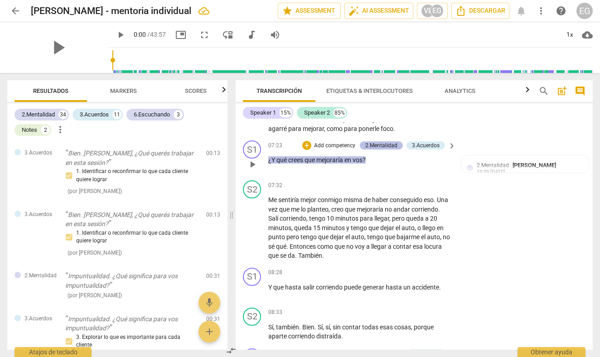
click at [380, 150] on div "2.Mentalidad" at bounding box center [381, 145] width 32 height 8
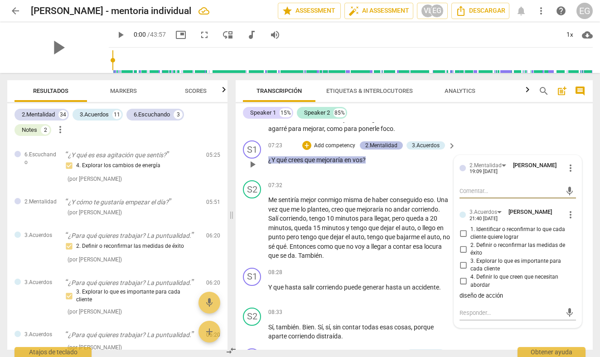
scroll to position [888, 0]
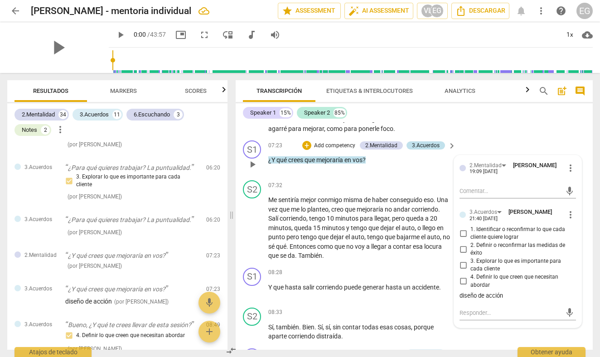
click at [424, 150] on div "3.Acuerdos" at bounding box center [426, 145] width 28 height 8
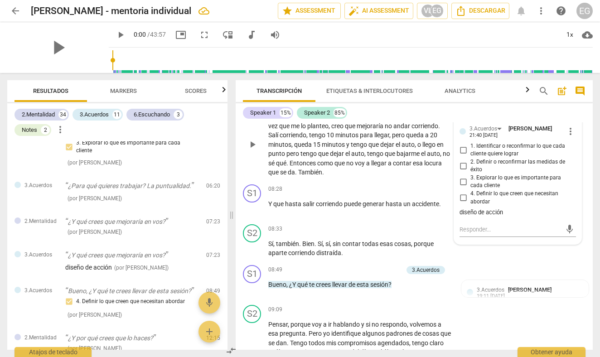
scroll to position [1537, 0]
click at [239, 180] on div "S2 play_arrow pause 07:32 + Add competency keyboard_arrow_right Me sentiría mej…" at bounding box center [414, 137] width 357 height 88
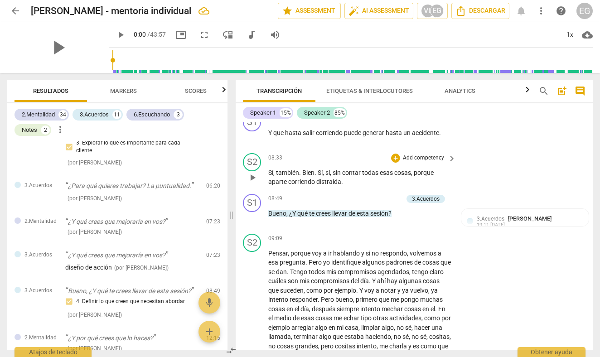
scroll to position [1608, 0]
click at [352, 203] on div "+" at bounding box center [353, 198] width 9 height 9
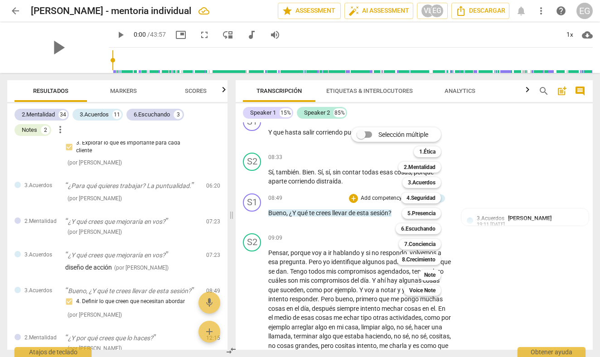
click at [122, 91] on div at bounding box center [300, 178] width 600 height 357
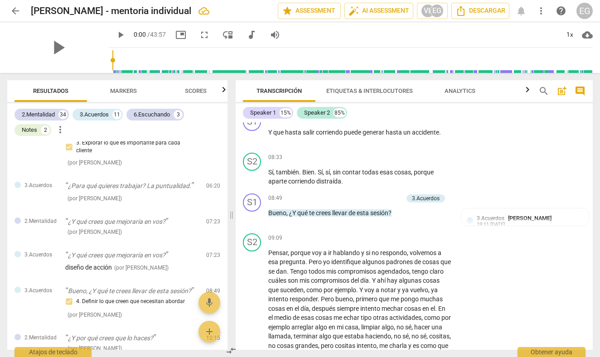
click at [122, 91] on span "Markers" at bounding box center [123, 91] width 27 height 7
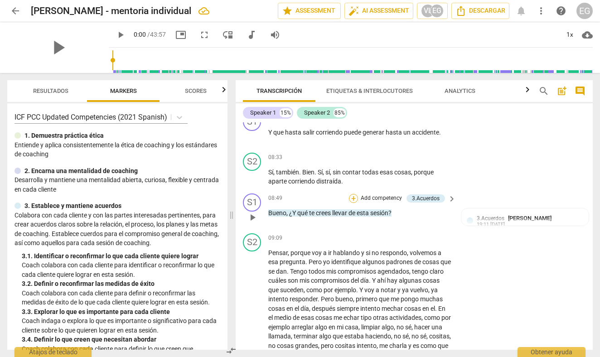
click at [356, 203] on div "+" at bounding box center [353, 198] width 9 height 9
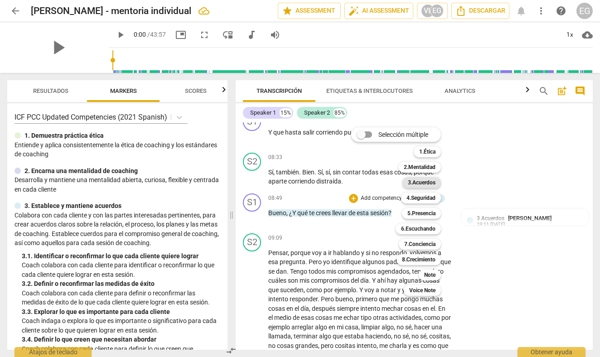
click at [424, 182] on b "3.Acuerdos" at bounding box center [422, 182] width 28 height 11
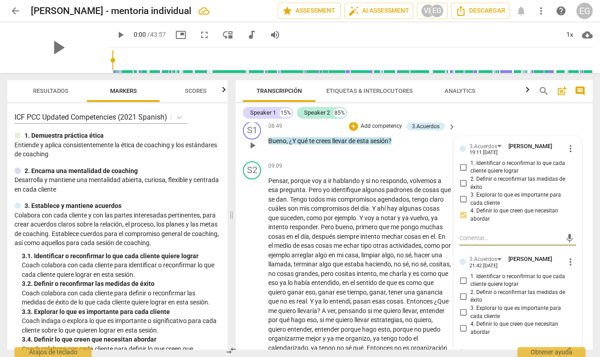
scroll to position [1677, 0]
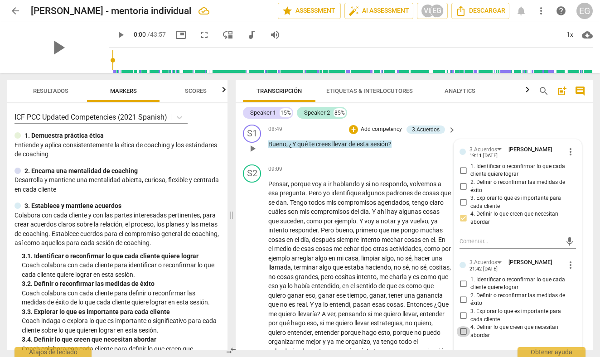
click at [463, 337] on input "4. Definir lo que creen que necesitan abordar" at bounding box center [463, 331] width 15 height 11
checkbox input "true"
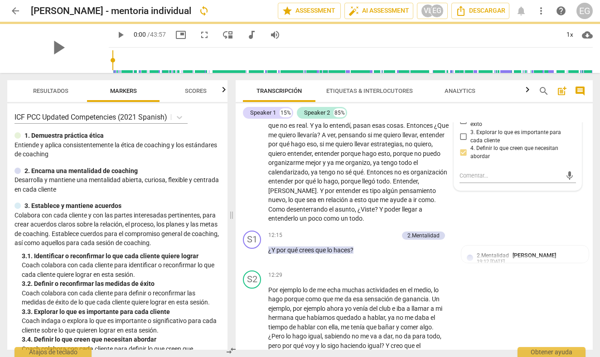
scroll to position [1865, 0]
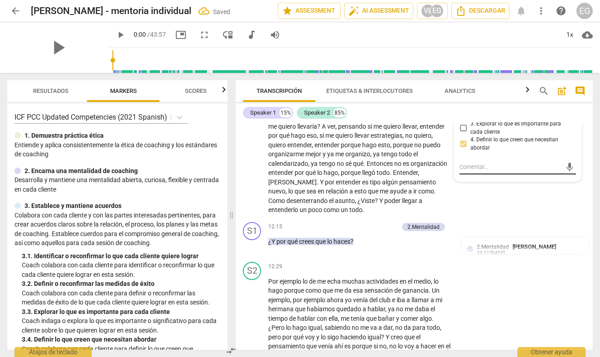
click at [476, 171] on textarea at bounding box center [511, 167] width 102 height 9
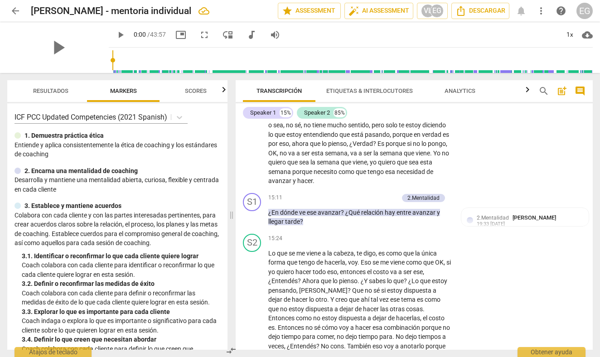
scroll to position [2301, 0]
click at [349, 197] on div "+" at bounding box center [349, 197] width 9 height 9
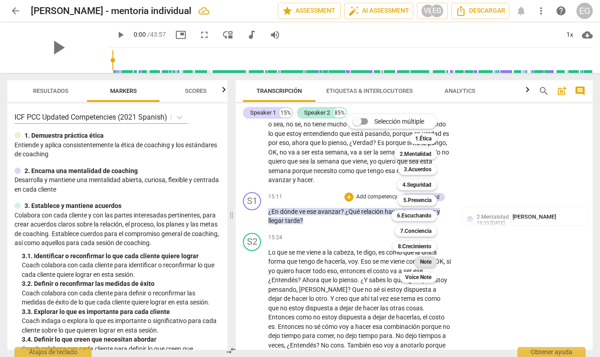
click at [427, 260] on b "Note" at bounding box center [425, 262] width 11 height 11
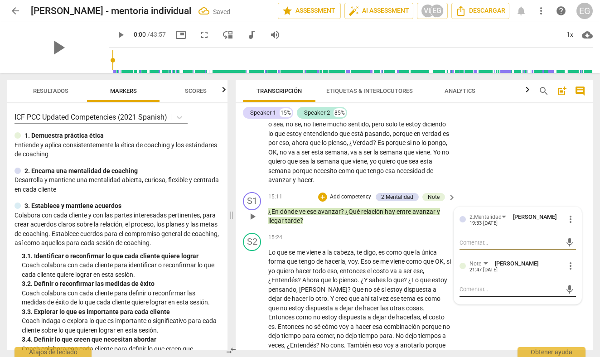
click at [473, 292] on textarea at bounding box center [511, 289] width 102 height 9
type textarea "p"
type textarea "pr"
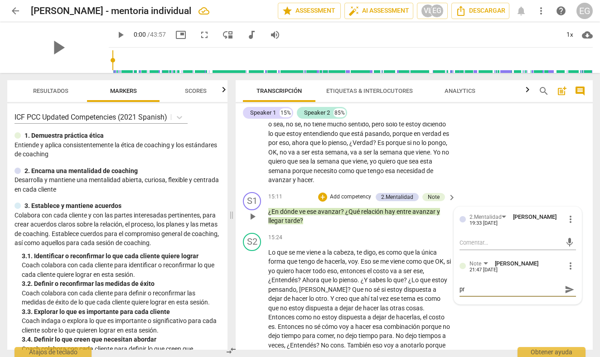
type textarea "pre"
type textarea "preg"
type textarea "pregu"
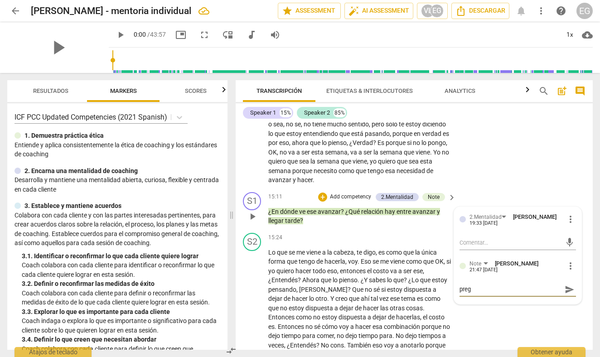
type textarea "pregu"
type textarea "pregun"
type textarea "pregunt"
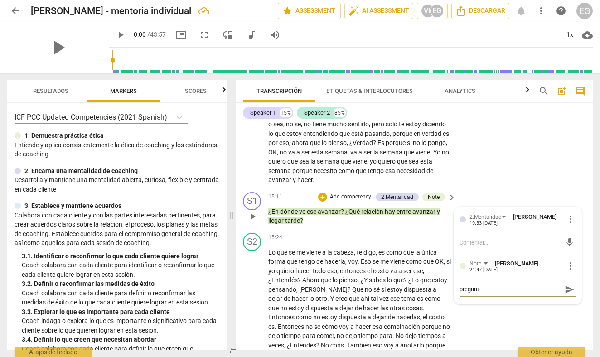
type textarea "pregunta"
type textarea "pregunta e"
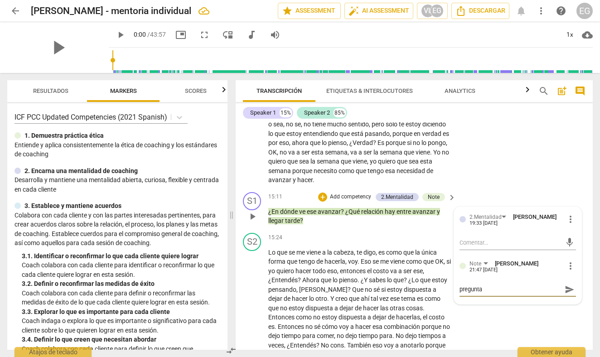
type textarea "pregunta e"
type textarea "pregunta ex"
type textarea "pregunta exp"
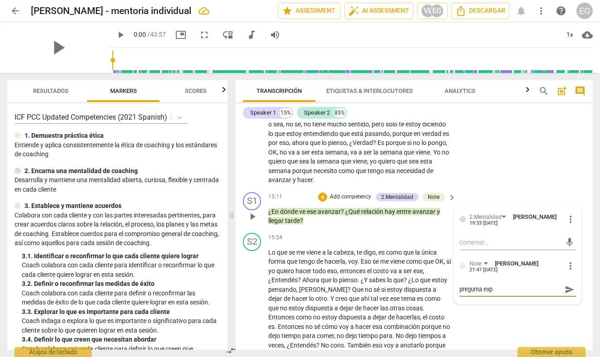
type textarea "pregunta expl"
type textarea "pregunta explo"
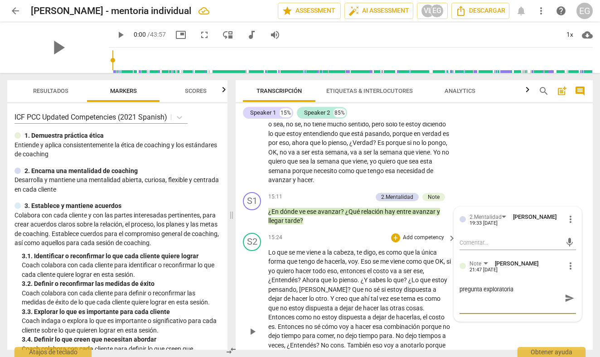
click at [488, 336] on div "S2 play_arrow pause 15:24 + Add competency keyboard_arrow_right Lo que se me vi…" at bounding box center [414, 324] width 357 height 190
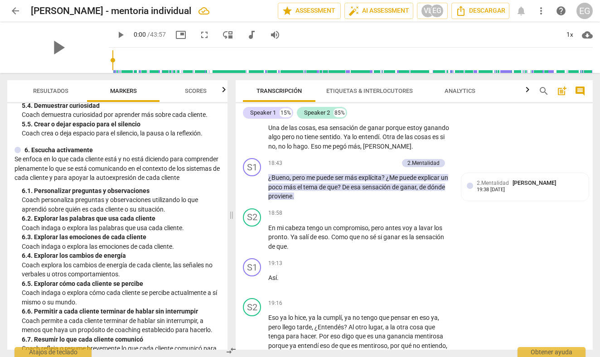
scroll to position [526, 0]
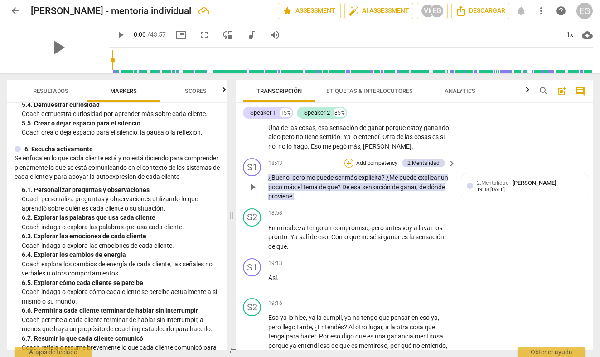
click at [350, 159] on div "+" at bounding box center [349, 163] width 9 height 9
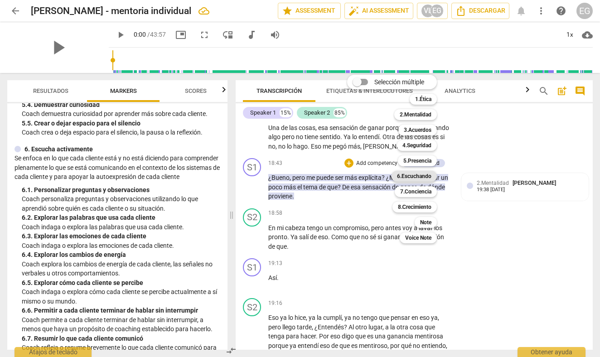
click at [411, 176] on b "6.Escuchando" at bounding box center [414, 176] width 34 height 11
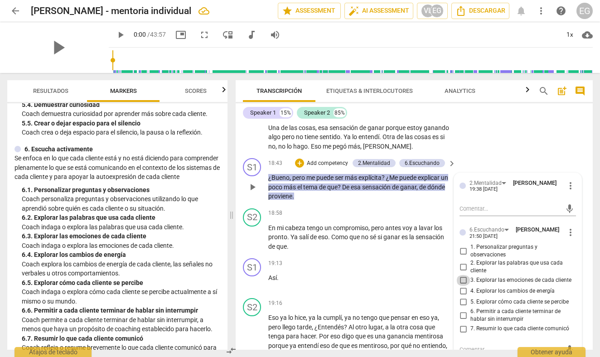
click at [463, 275] on input "3. Explorar las emociones de cada cliente" at bounding box center [463, 280] width 15 height 11
click at [236, 195] on div "S1 play_arrow pause 18:43 + Add competency 2.Mentalidad 6.Escuchando keyboard_a…" at bounding box center [414, 180] width 357 height 50
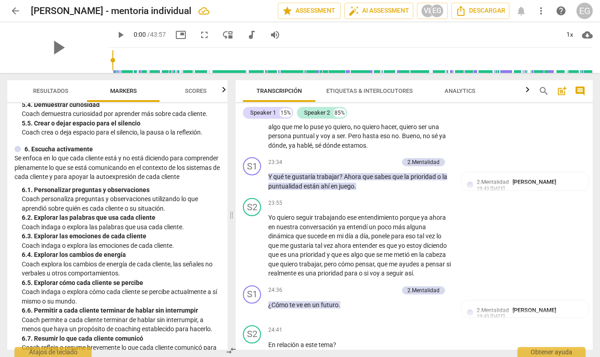
scroll to position [3377, 0]
click at [348, 157] on div "+" at bounding box center [349, 161] width 9 height 9
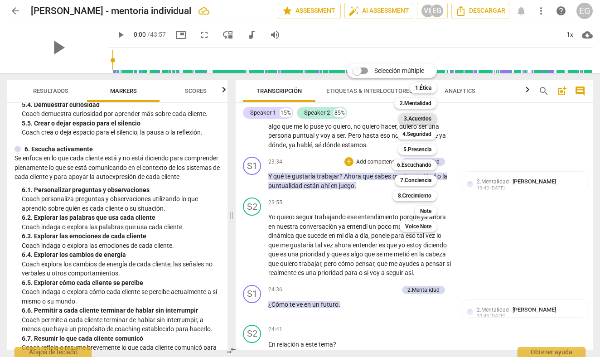
click at [411, 119] on b "3.Acuerdos" at bounding box center [418, 118] width 28 height 11
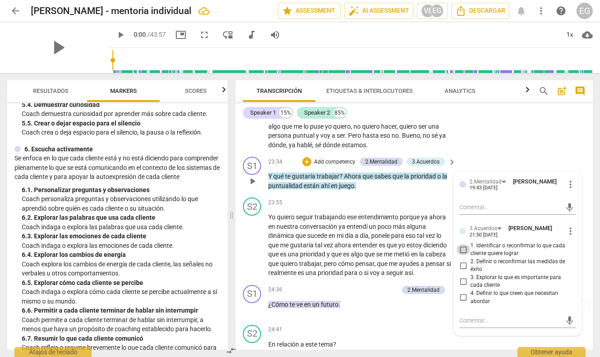
click at [463, 244] on input "1. Identificar o reconfirmar lo que cada cliente quiere lograr" at bounding box center [463, 249] width 15 height 11
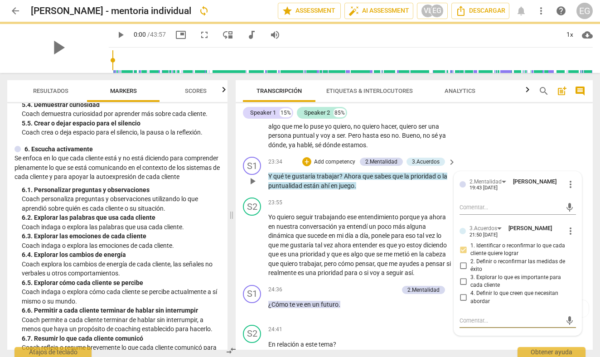
click at [475, 317] on textarea at bounding box center [511, 321] width 102 height 9
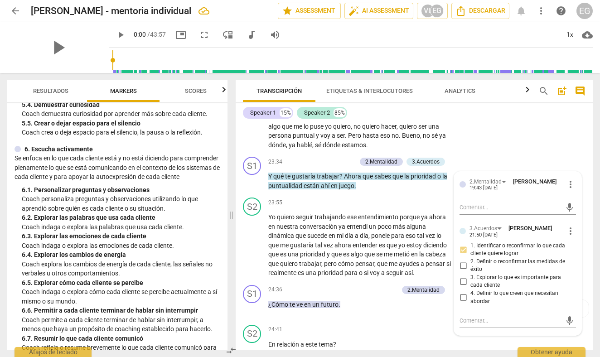
click at [235, 250] on div "Transcripción Etiquetas & Interlocutores Analytics search post_add comment Spea…" at bounding box center [416, 215] width 368 height 284
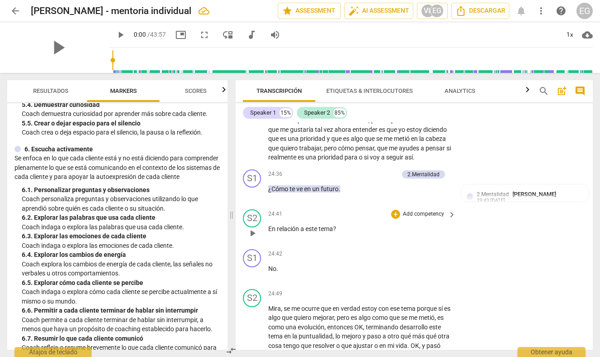
scroll to position [3493, 0]
click at [347, 170] on div "+" at bounding box center [349, 174] width 9 height 9
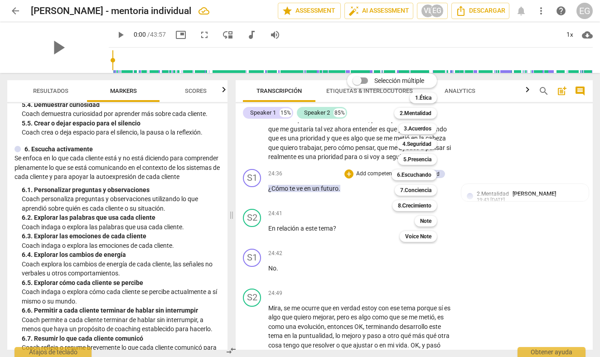
click at [347, 157] on div "Selección múltiple m 1.Ética 1 2.Mentalidad 2 3.Acuerdos 3 4.Seguridad 4 5.Pres…" at bounding box center [399, 157] width 111 height 173
click at [370, 157] on div "Selección múltiple m 1.Ética 1 2.Mentalidad 2 3.Acuerdos 3 4.Seguridad 4 5.Pres…" at bounding box center [399, 157] width 111 height 173
click at [429, 220] on b "Note" at bounding box center [425, 221] width 11 height 11
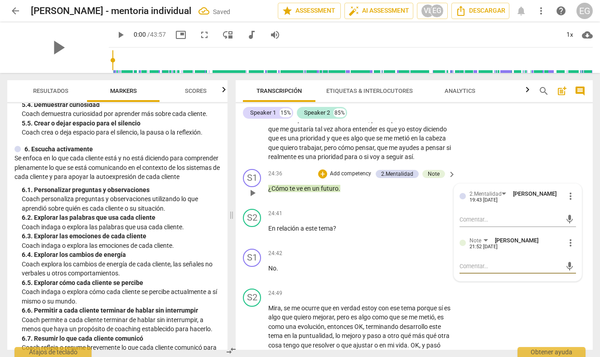
click at [479, 262] on textarea at bounding box center [511, 266] width 102 height 9
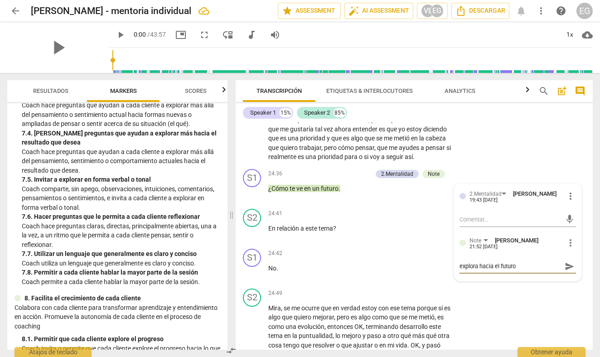
scroll to position [928, 0]
click at [241, 130] on div "S2 play_arrow pause 23:55 + Add competency keyboard_arrow_right Yo quiero segui…" at bounding box center [414, 122] width 357 height 88
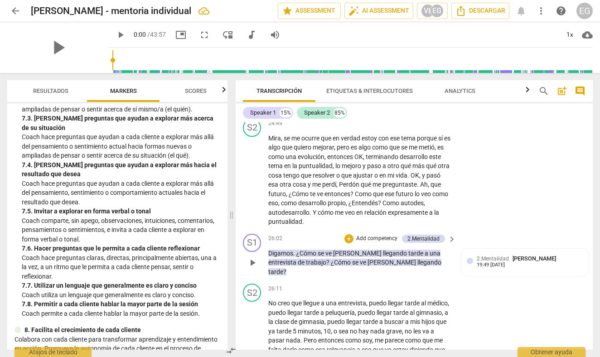
scroll to position [3656, 0]
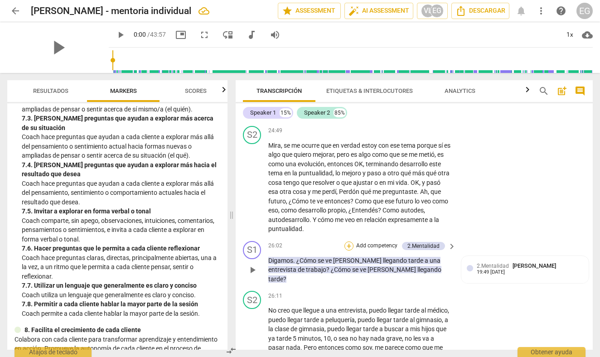
click at [349, 242] on div "+" at bounding box center [349, 246] width 9 height 9
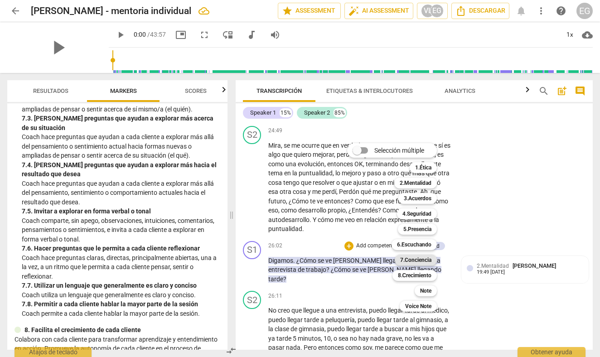
click at [403, 260] on b "7.Conciencia" at bounding box center [415, 260] width 31 height 11
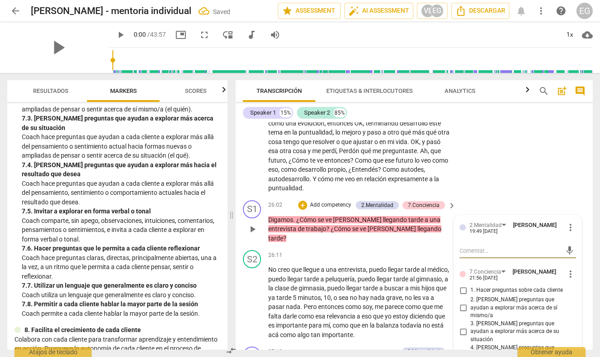
scroll to position [3706, 0]
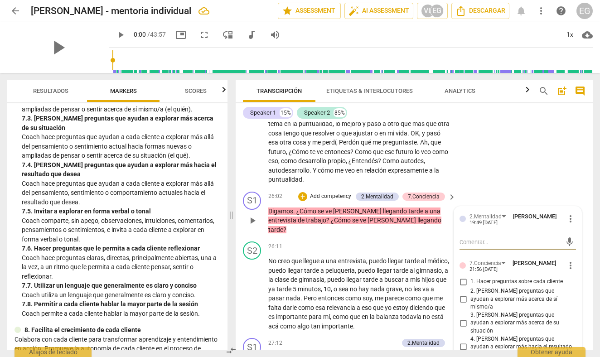
click at [463, 342] on input "4. [PERSON_NAME] preguntas que ayudan a explorar más hacia el resultado que des…" at bounding box center [463, 347] width 15 height 11
click at [238, 160] on div "S2 play_arrow pause 24:49 + Add competency keyboard_arrow_right Mira , se me oc…" at bounding box center [414, 130] width 357 height 115
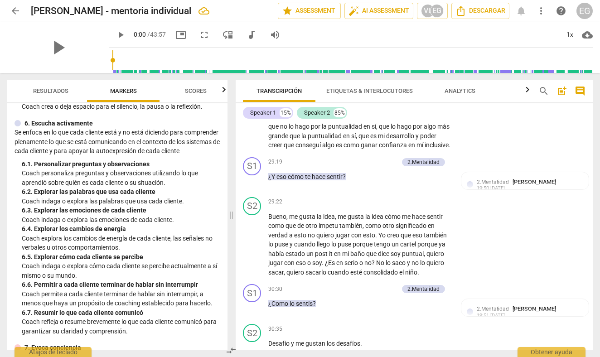
scroll to position [553, 0]
click at [349, 158] on div "+" at bounding box center [349, 162] width 9 height 9
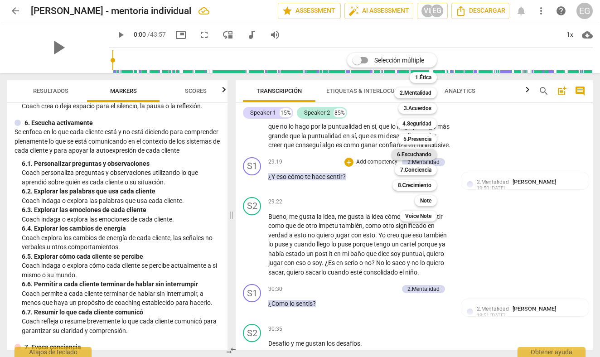
click at [407, 156] on b "6.Escuchando" at bounding box center [414, 154] width 34 height 11
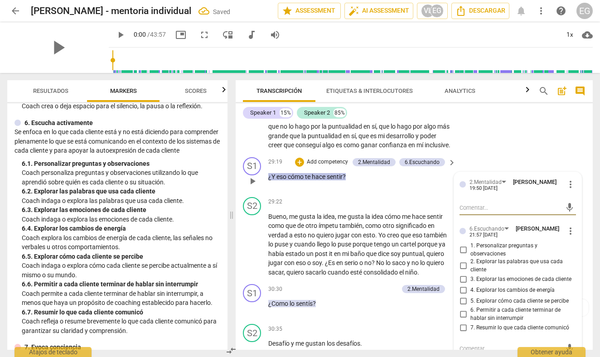
click at [463, 274] on input "3. Explorar las emociones de cada cliente" at bounding box center [463, 279] width 15 height 11
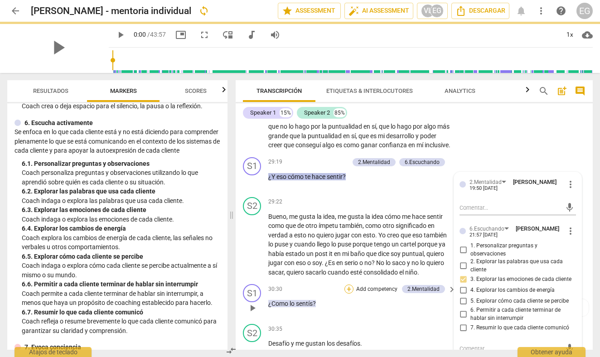
click at [349, 285] on div "+" at bounding box center [349, 289] width 9 height 9
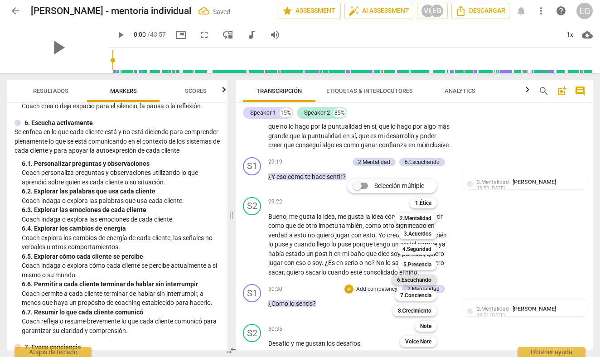
click at [415, 280] on b "6.Escuchando" at bounding box center [414, 280] width 34 height 11
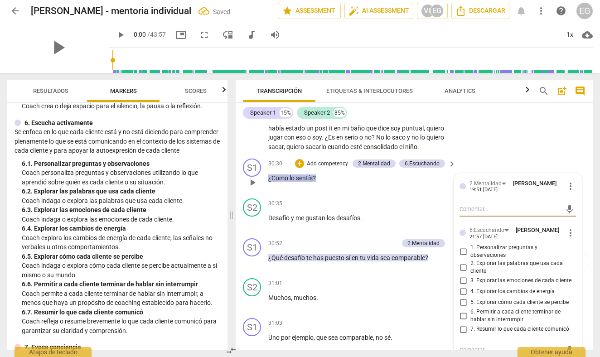
scroll to position [4237, 0]
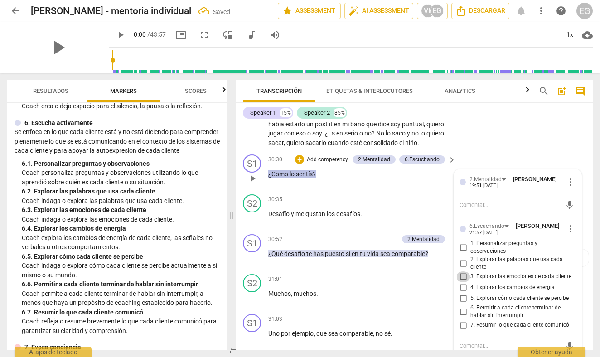
click at [464, 272] on input "3. Explorar las emociones de cada cliente" at bounding box center [463, 277] width 15 height 11
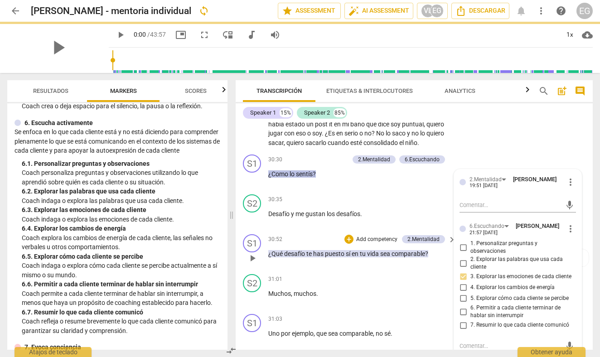
click at [239, 240] on div "S1 play_arrow pause 30:52 + Add competency 2.Mentalidad keyboard_arrow_right ¿Q…" at bounding box center [414, 251] width 357 height 40
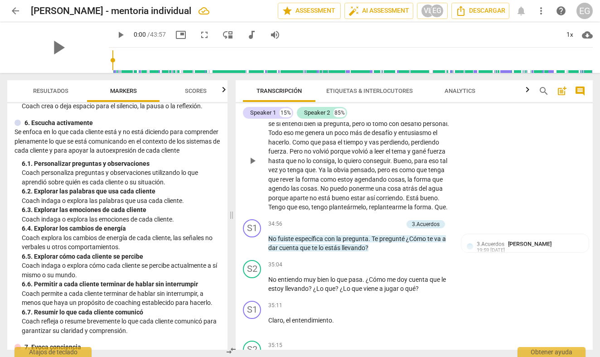
scroll to position [4837, 0]
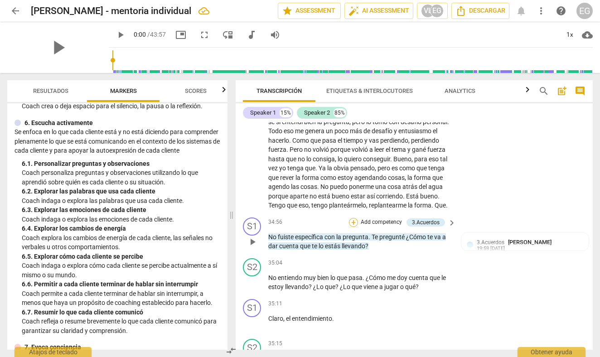
click at [353, 218] on div "+" at bounding box center [353, 222] width 9 height 9
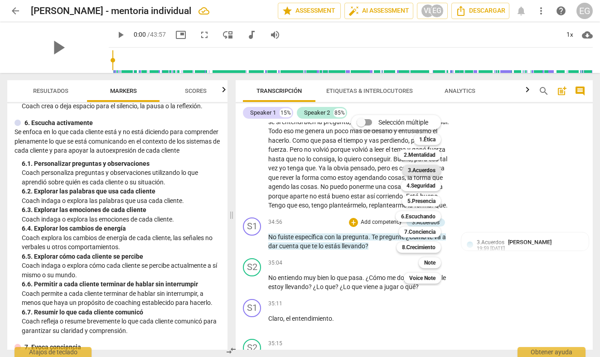
click at [418, 169] on b "3.Acuerdos" at bounding box center [422, 170] width 28 height 11
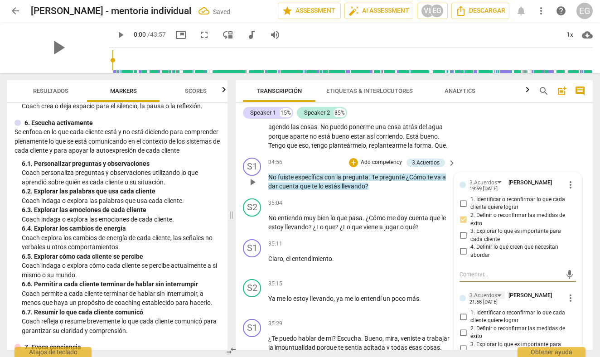
scroll to position [4899, 0]
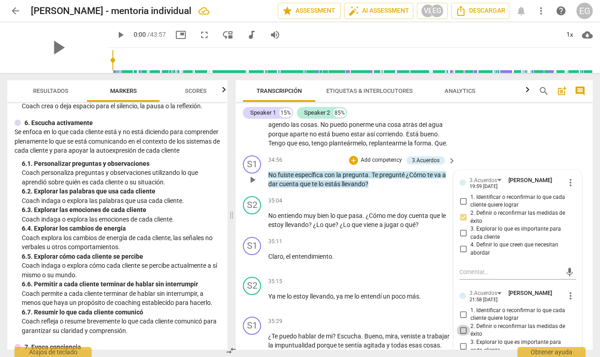
click at [463, 325] on input "2. Definir o reconfirmar las medidas de éxito" at bounding box center [463, 330] width 15 height 11
click at [239, 249] on div "S1 play_arrow pause 00:05 + Add competency keyboard_arrow_right Hola [PERSON_NA…" at bounding box center [414, 236] width 357 height 228
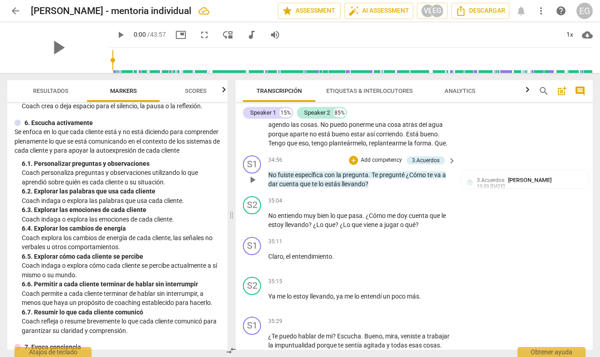
click at [311, 171] on span "específica" at bounding box center [309, 174] width 29 height 7
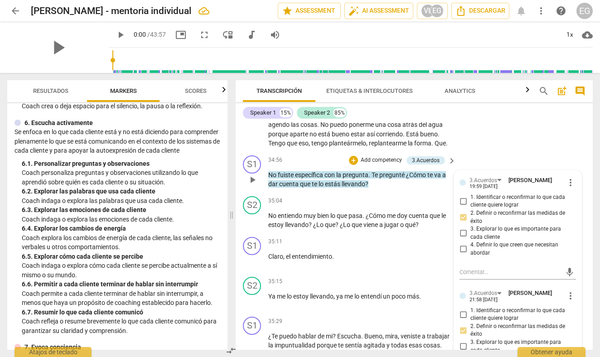
click at [234, 276] on div "Transcripción Etiquetas & Interlocutores Analytics search post_add comment Spea…" at bounding box center [416, 215] width 368 height 284
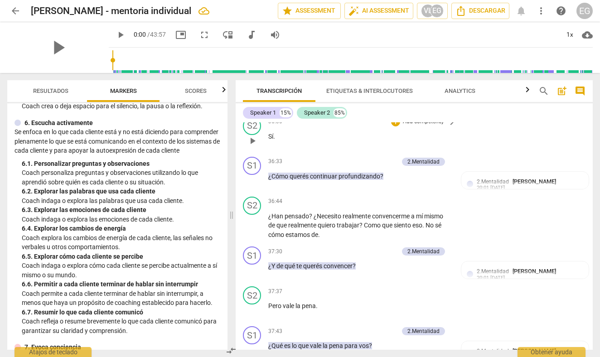
scroll to position [5196, 0]
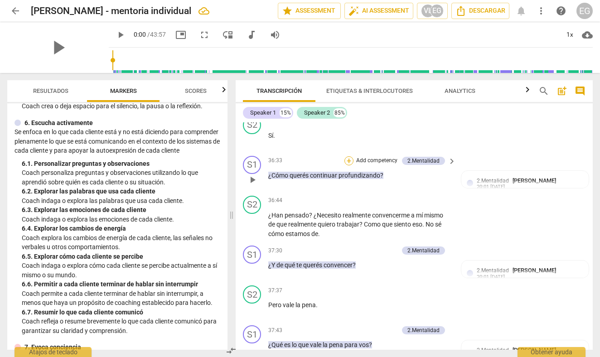
click at [350, 156] on div "+" at bounding box center [349, 160] width 9 height 9
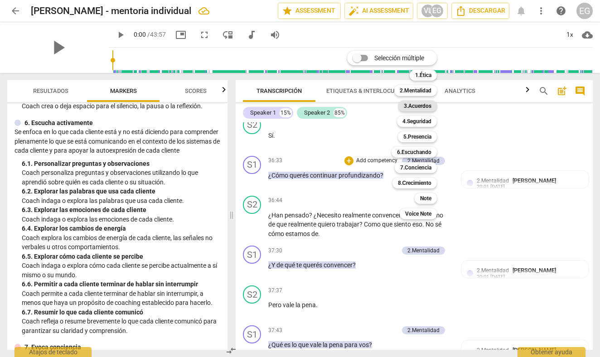
click at [413, 105] on b "3.Acuerdos" at bounding box center [418, 106] width 28 height 11
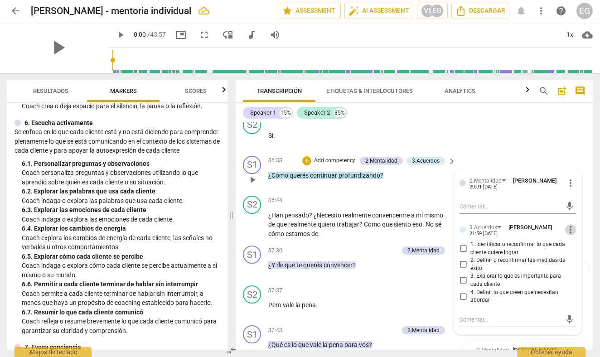
click at [569, 224] on span "more_vert" at bounding box center [570, 229] width 11 height 11
click at [578, 219] on li "Borrar" at bounding box center [578, 220] width 32 height 17
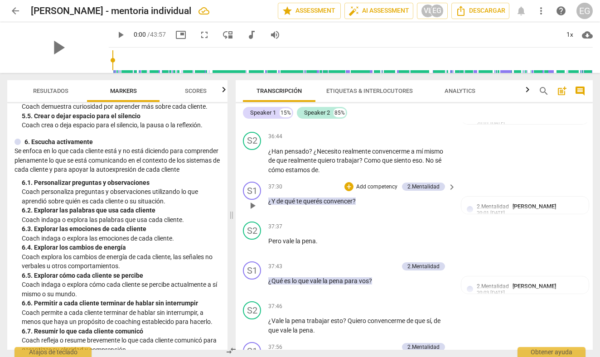
scroll to position [5259, 0]
click at [351, 183] on div "+" at bounding box center [349, 187] width 9 height 9
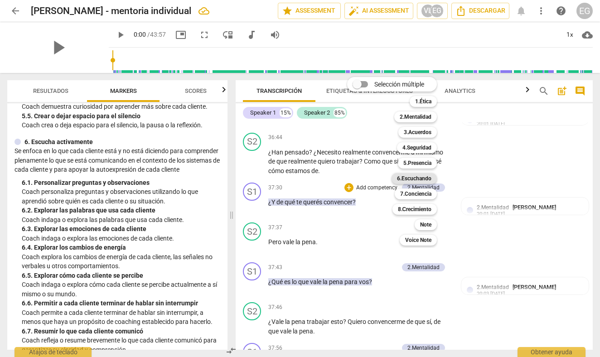
click at [414, 180] on b "6.Escuchando" at bounding box center [414, 178] width 34 height 11
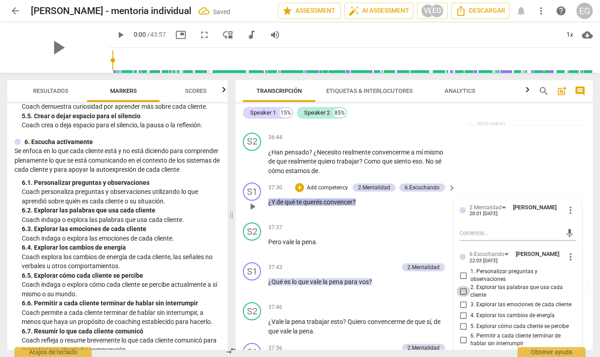
click at [463, 286] on input "2. Explorar las palabras que usa cada cliente" at bounding box center [463, 291] width 15 height 11
click at [241, 179] on div "S1 play_arrow pause 37:30 + Add competency 2.Mentalidad 6.Escuchando keyboard_a…" at bounding box center [414, 199] width 357 height 40
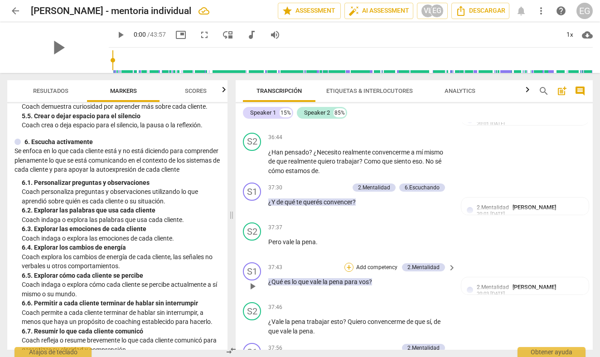
click at [352, 263] on div "+" at bounding box center [349, 267] width 9 height 9
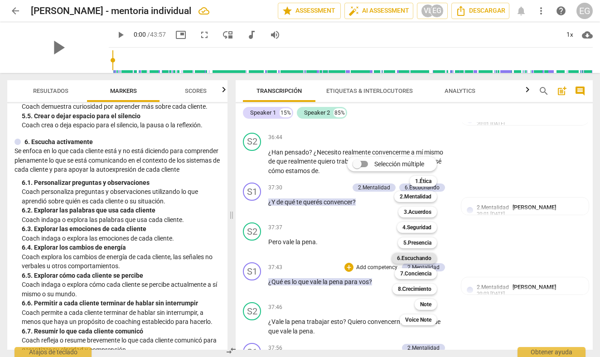
click at [411, 259] on b "6.Escuchando" at bounding box center [414, 258] width 34 height 11
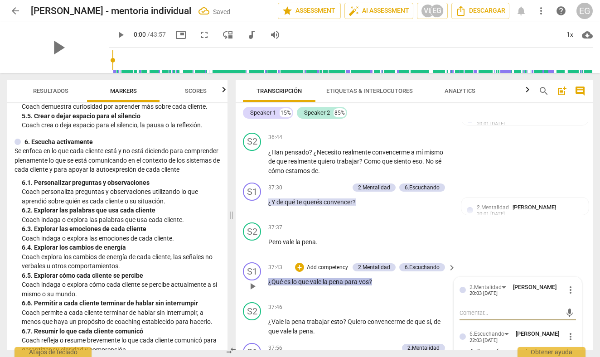
click at [239, 265] on div "S1 play_arrow pause 37:43 + Add competency 2.Mentalidad 6.Escuchando keyboard_a…" at bounding box center [414, 279] width 357 height 40
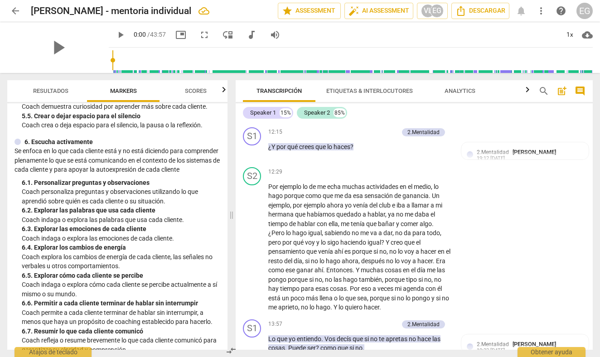
scroll to position [1516, 0]
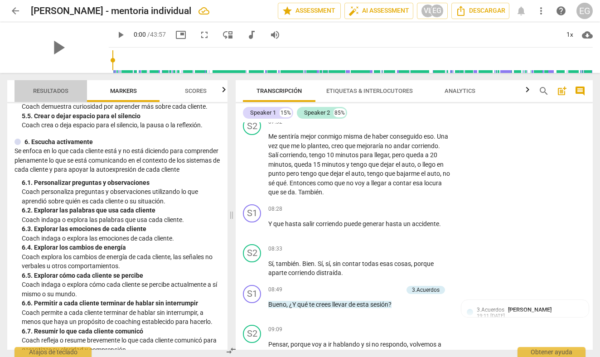
click at [49, 87] on span "Resultados" at bounding box center [50, 91] width 57 height 12
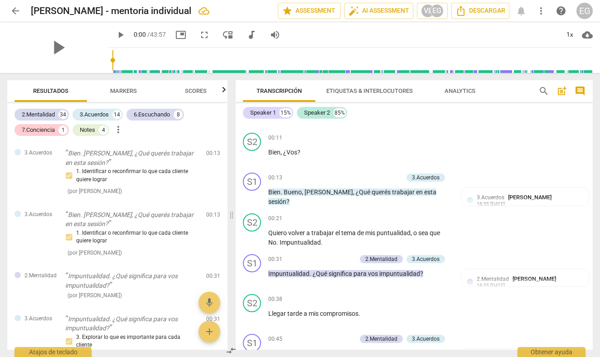
scroll to position [114, 0]
click at [352, 177] on div "+" at bounding box center [353, 176] width 9 height 9
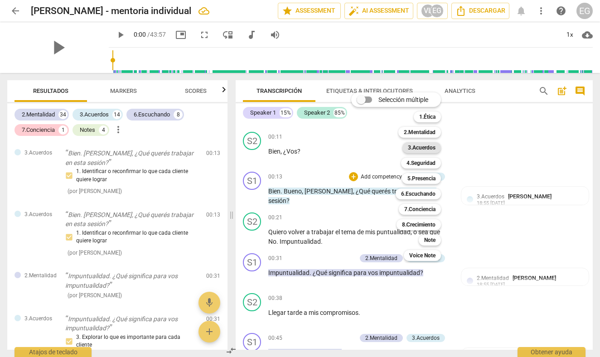
click at [420, 147] on b "3.Acuerdos" at bounding box center [422, 147] width 28 height 11
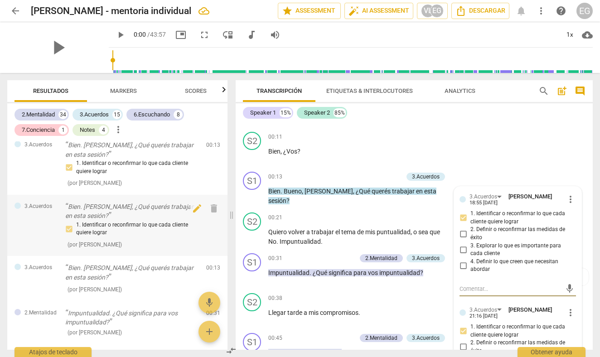
scroll to position [7, 0]
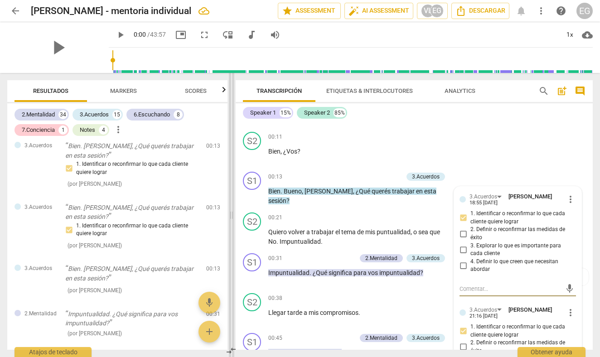
click at [233, 159] on span at bounding box center [231, 215] width 5 height 284
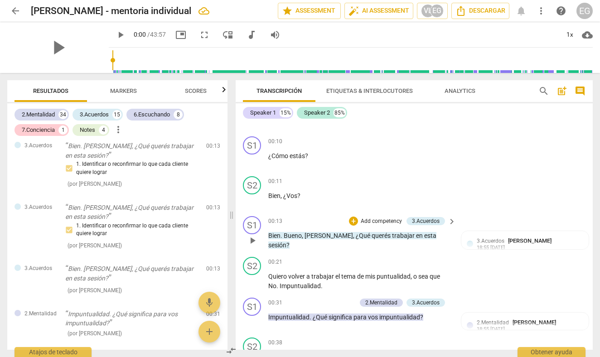
scroll to position [73, 0]
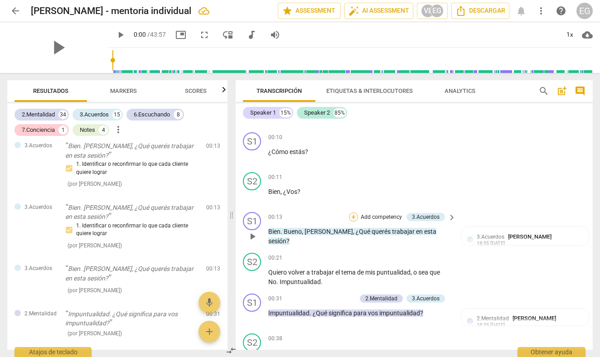
click at [352, 215] on div "+" at bounding box center [353, 217] width 9 height 9
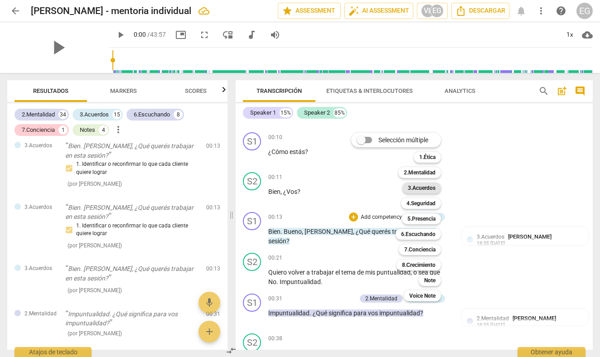
click at [420, 188] on b "3.Acuerdos" at bounding box center [422, 188] width 28 height 11
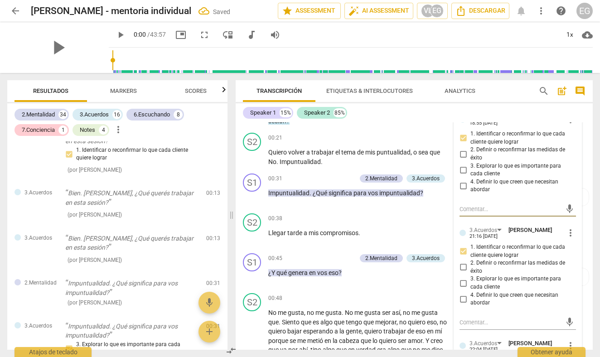
scroll to position [194, 0]
click at [235, 156] on div "Transcripción Etiquetas & Interlocutores Analytics search post_add comment Spea…" at bounding box center [416, 215] width 368 height 284
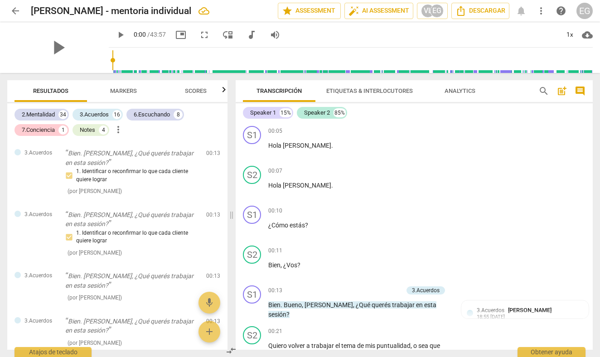
scroll to position [0, 0]
click at [354, 288] on div "+" at bounding box center [353, 290] width 9 height 9
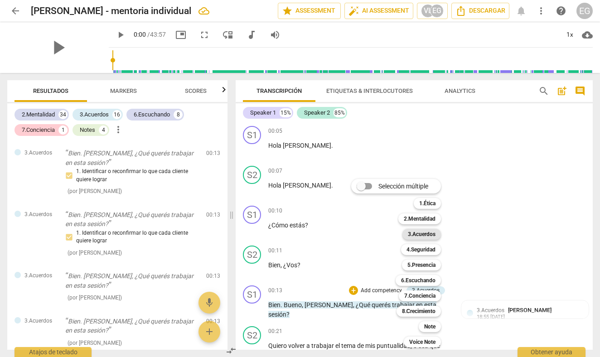
click at [418, 235] on b "3.Acuerdos" at bounding box center [422, 234] width 28 height 11
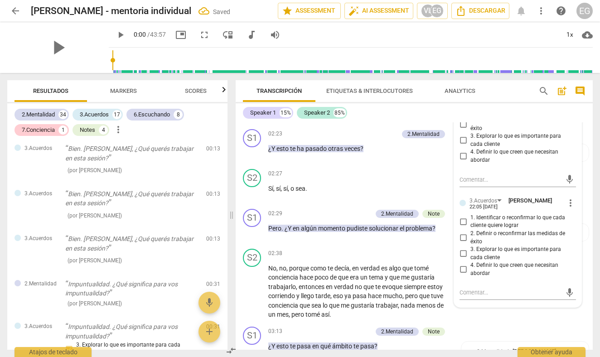
scroll to position [564, 0]
click at [567, 197] on span "more_vert" at bounding box center [570, 202] width 11 height 11
click at [579, 208] on li "Borrar" at bounding box center [578, 208] width 32 height 17
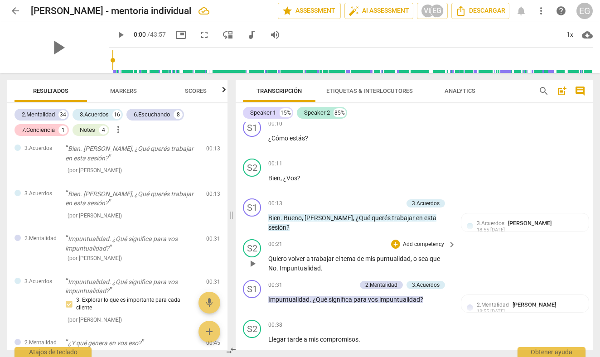
scroll to position [93, 0]
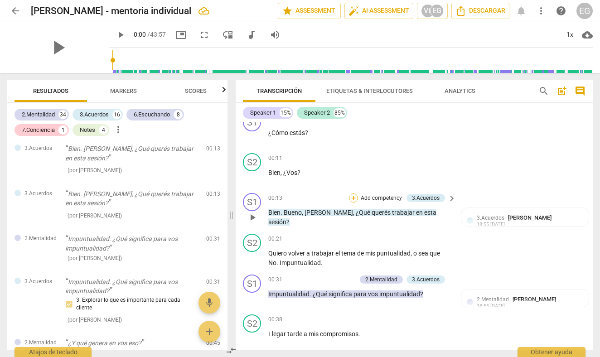
click at [354, 198] on div "+" at bounding box center [353, 198] width 9 height 9
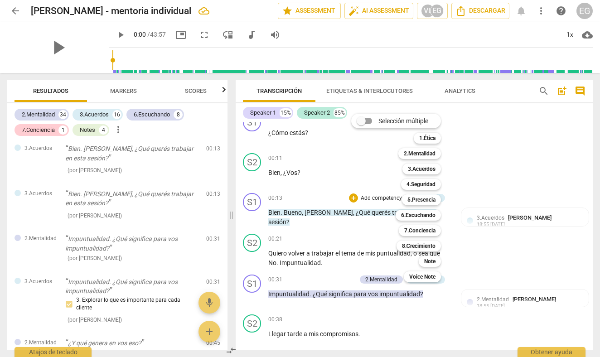
click at [353, 196] on div "Selección múltiple m 1.Ética 1 2.Mentalidad 2 3.Acuerdos 3 4.Seguridad 4 5.Pres…" at bounding box center [403, 198] width 111 height 173
click at [419, 170] on b "3.Acuerdos" at bounding box center [422, 169] width 28 height 11
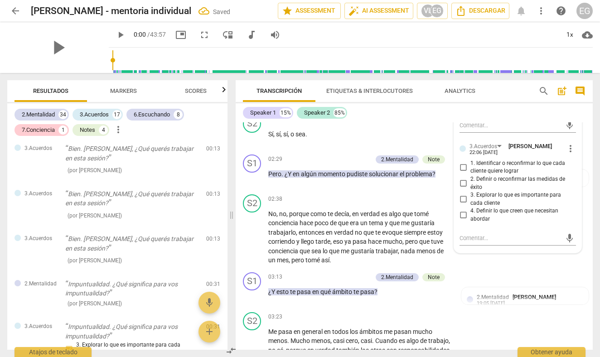
scroll to position [619, 0]
click at [568, 142] on span "more_vert" at bounding box center [570, 147] width 11 height 11
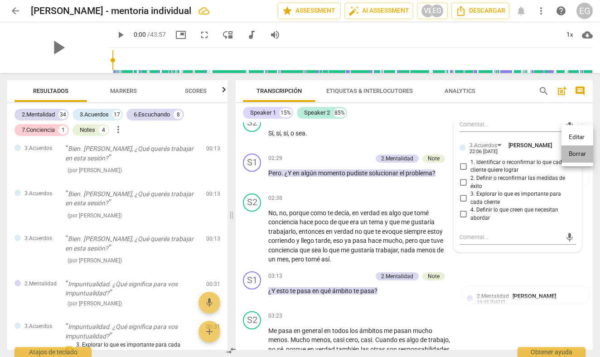
click at [575, 152] on li "Borrar" at bounding box center [578, 154] width 32 height 17
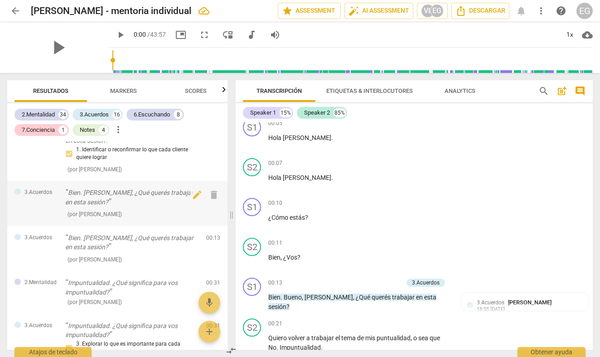
scroll to position [87, 0]
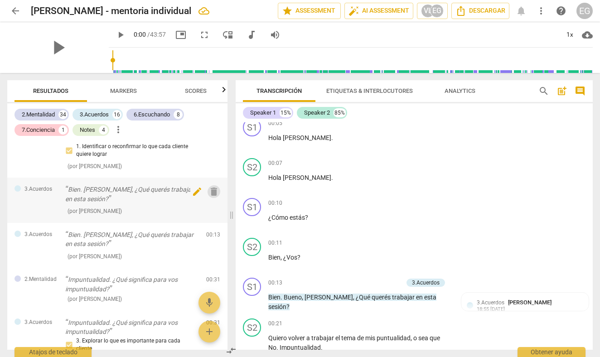
click at [212, 187] on span "delete" at bounding box center [214, 191] width 11 height 11
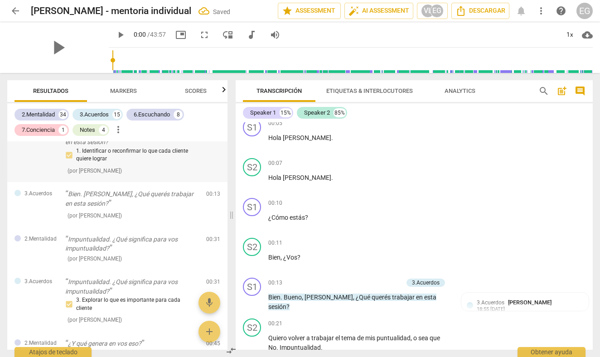
scroll to position [83, 0]
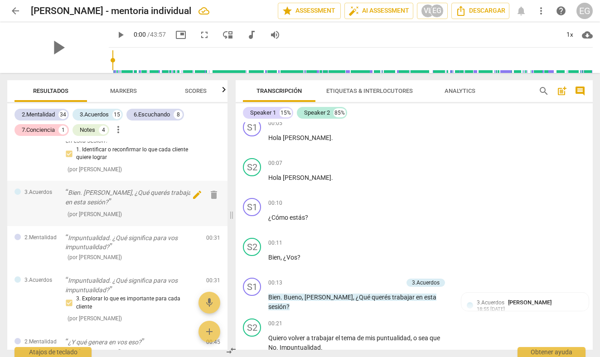
click at [213, 192] on span "delete" at bounding box center [214, 195] width 11 height 11
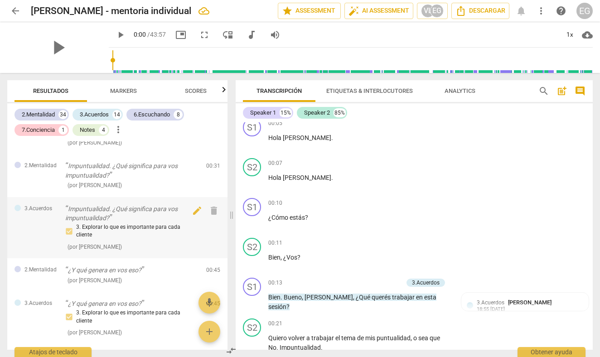
scroll to position [111, 0]
click at [209, 206] on span "delete" at bounding box center [214, 210] width 11 height 11
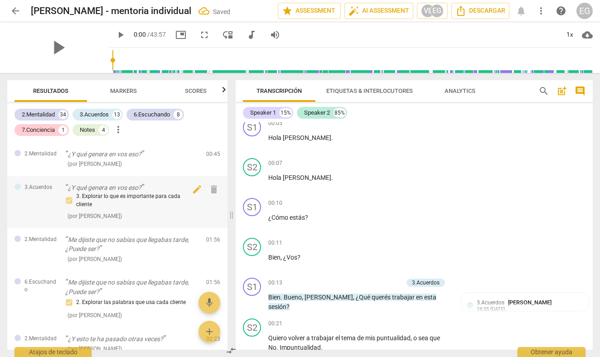
scroll to position [169, 0]
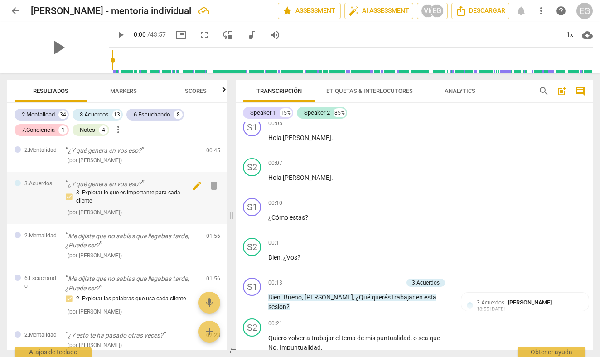
click at [194, 183] on span "edit" at bounding box center [197, 185] width 11 height 11
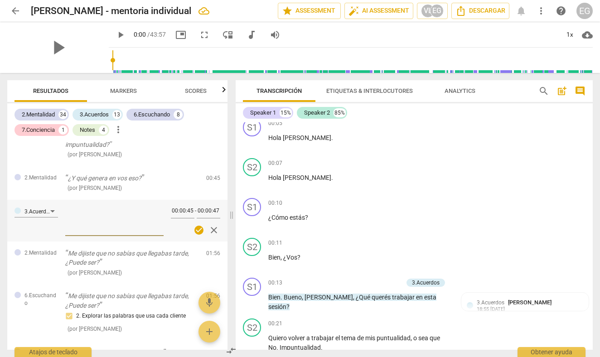
scroll to position [138, 0]
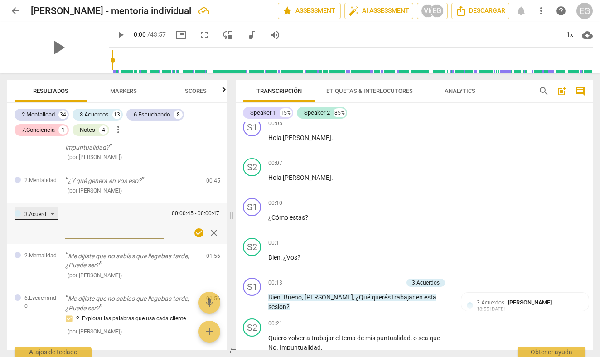
click at [52, 209] on div "3.Acuerdos" at bounding box center [37, 214] width 44 height 13
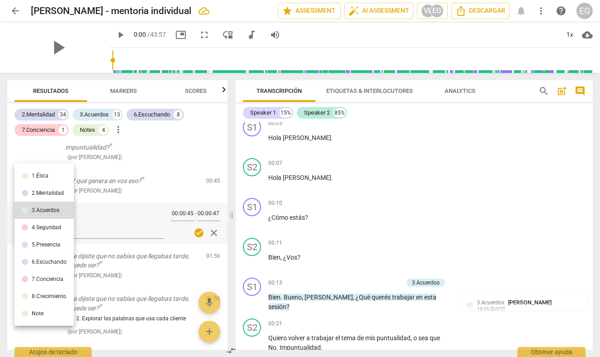
click at [47, 261] on div "6.Escuchando" at bounding box center [49, 261] width 35 height 5
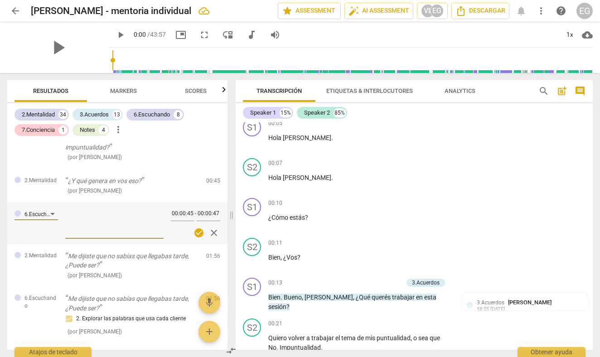
click at [76, 229] on textarea at bounding box center [114, 223] width 98 height 26
click at [96, 220] on textarea at bounding box center [114, 223] width 98 height 26
click at [42, 230] on div "6.Escuchando 00:00:45 - 00:00:47 check_circle close" at bounding box center [117, 224] width 220 height 42
click at [195, 230] on span "check_circle" at bounding box center [199, 233] width 11 height 11
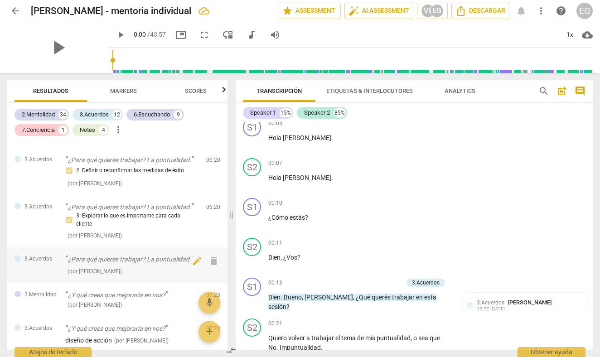
scroll to position [768, 0]
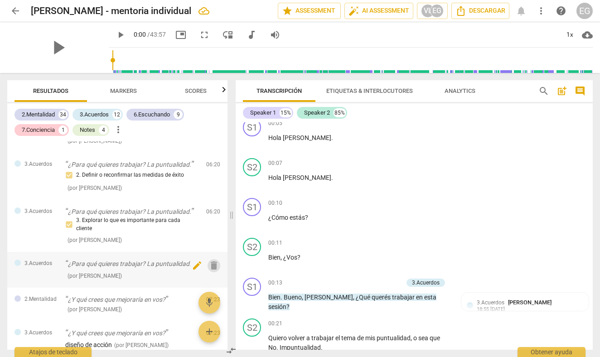
click at [214, 260] on span "delete" at bounding box center [214, 265] width 11 height 11
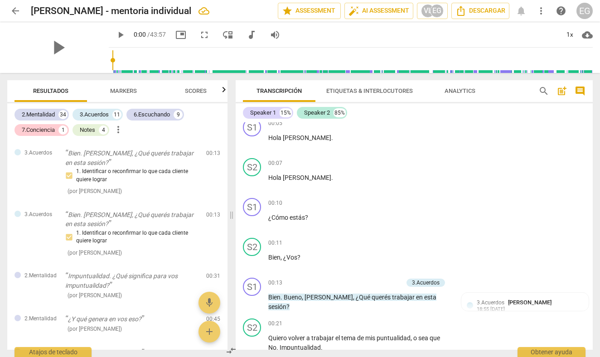
scroll to position [0, 0]
click at [9, 33] on div "play_arrow" at bounding box center [58, 47] width 102 height 51
click at [15, 10] on span "arrow_back" at bounding box center [15, 10] width 11 height 11
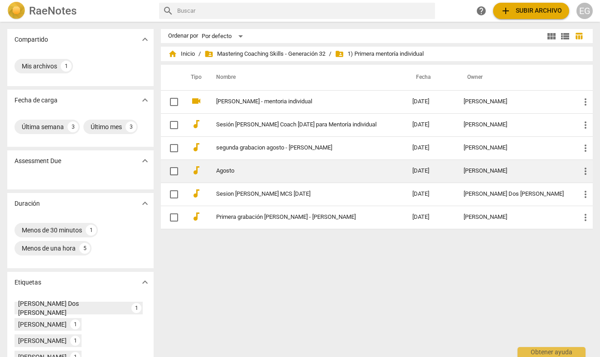
click at [235, 168] on link "Agosto" at bounding box center [298, 171] width 164 height 7
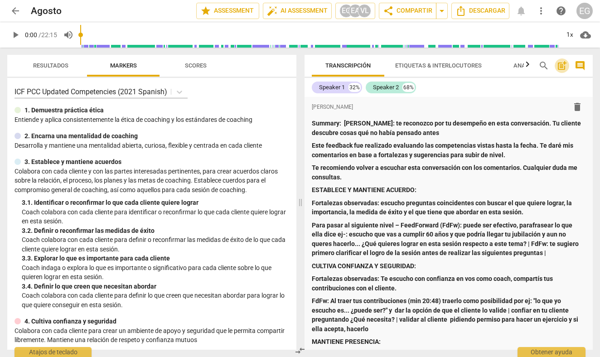
click at [565, 66] on span "post_add" at bounding box center [562, 65] width 11 height 11
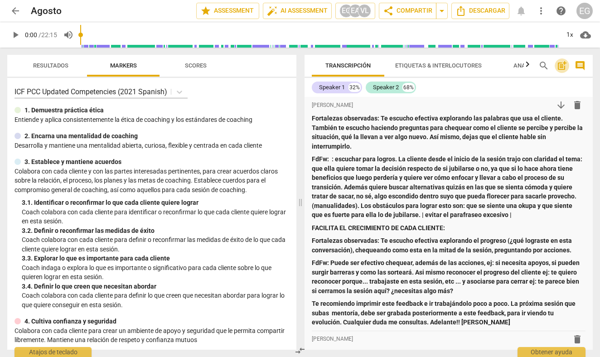
click at [565, 66] on span "post_add" at bounding box center [562, 65] width 11 height 11
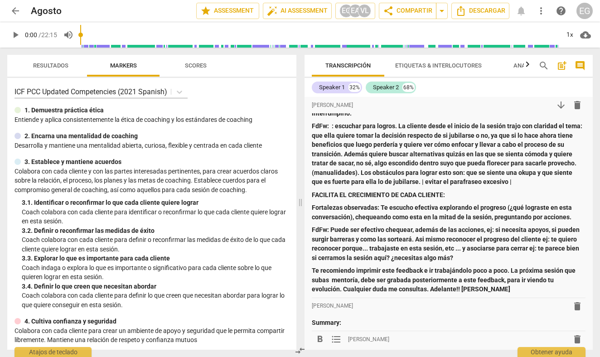
click at [565, 66] on span "post_add" at bounding box center [562, 65] width 11 height 11
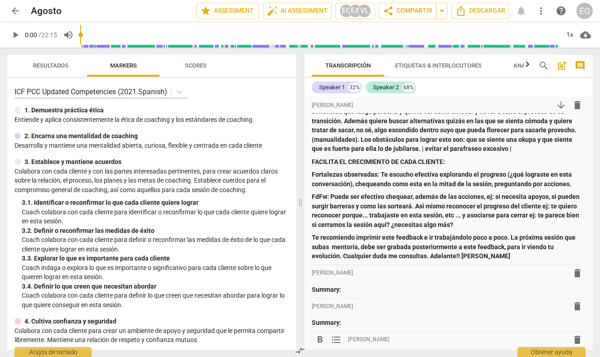
click at [565, 66] on span "post_add" at bounding box center [562, 65] width 11 height 11
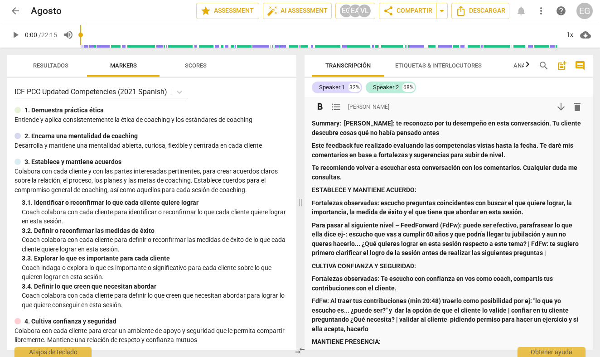
scroll to position [0, 0]
click at [566, 65] on span "post_add" at bounding box center [562, 65] width 11 height 11
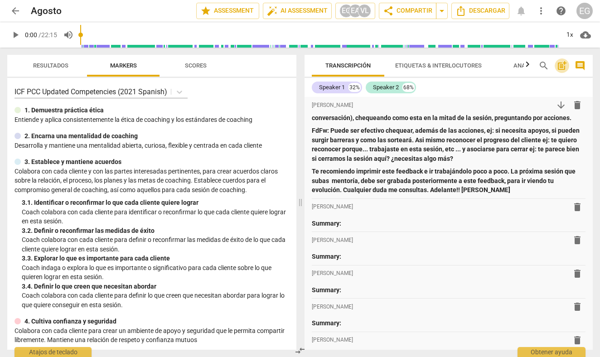
click at [566, 65] on span "post_add" at bounding box center [562, 65] width 11 height 11
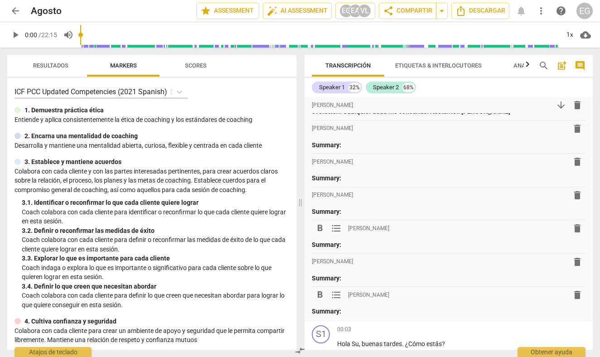
scroll to position [546, 0]
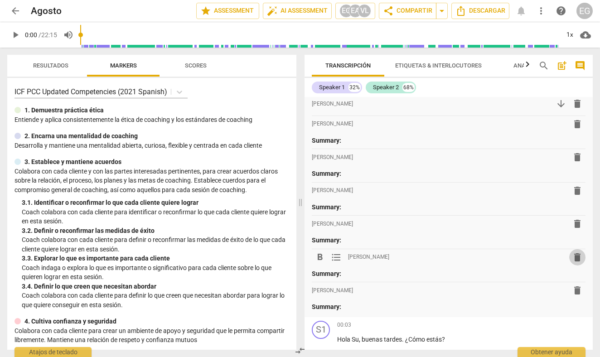
click at [575, 252] on span "delete" at bounding box center [577, 257] width 11 height 11
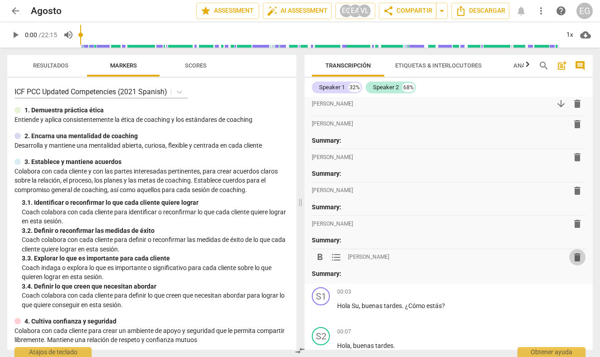
click at [575, 252] on span "delete" at bounding box center [577, 257] width 11 height 11
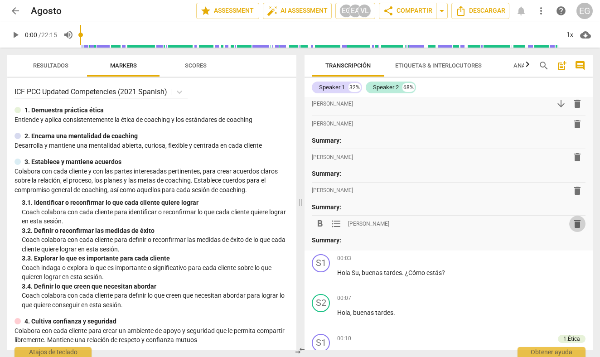
click at [576, 219] on span "delete" at bounding box center [577, 224] width 11 height 11
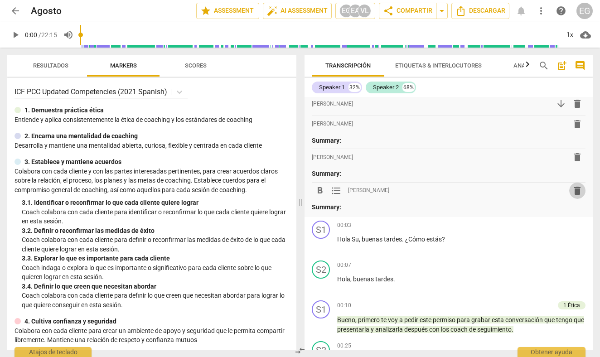
click at [577, 185] on span "delete" at bounding box center [577, 190] width 11 height 11
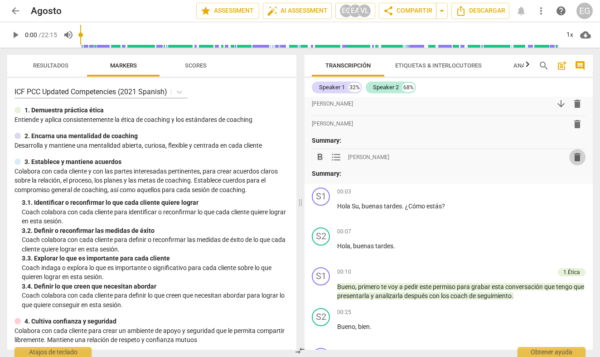
click at [575, 152] on span "delete" at bounding box center [577, 157] width 11 height 11
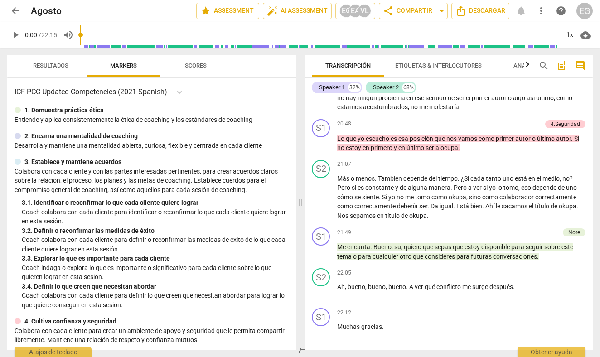
scroll to position [3263, 0]
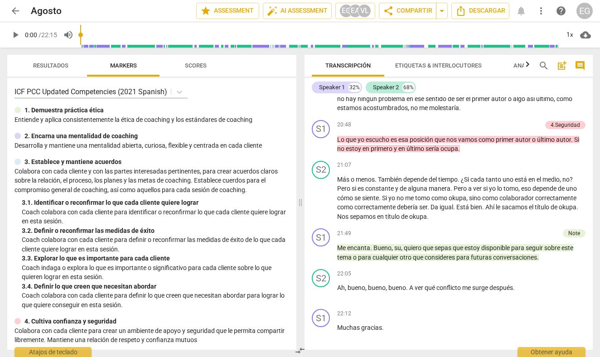
click at [446, 357] on span "Descargar" at bounding box center [449, 362] width 50 height 11
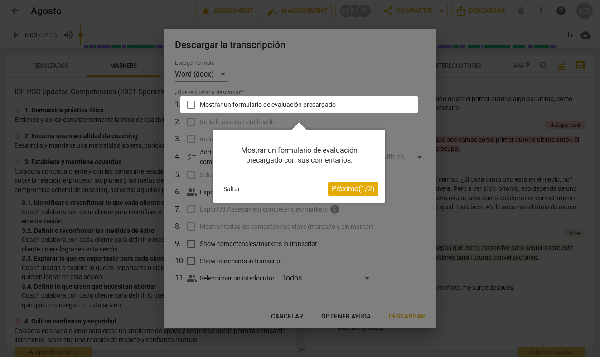
click at [190, 107] on div at bounding box center [299, 104] width 238 height 17
click at [193, 105] on div at bounding box center [299, 104] width 238 height 17
click at [356, 188] on span "Próximo ( 1 / 2 )" at bounding box center [353, 189] width 43 height 9
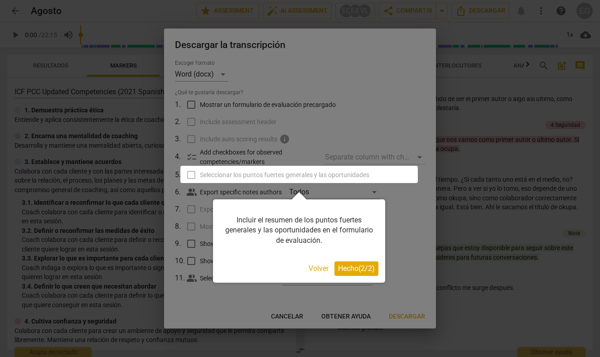
click at [350, 268] on span "Hecho ( 2 / 2 )" at bounding box center [356, 268] width 37 height 9
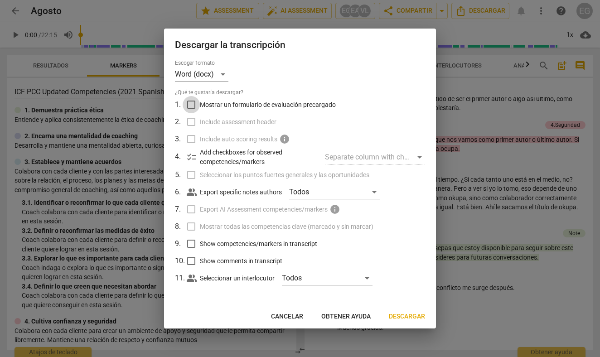
click at [194, 102] on input "Mostrar un formulario de evaluación precargado" at bounding box center [191, 104] width 17 height 17
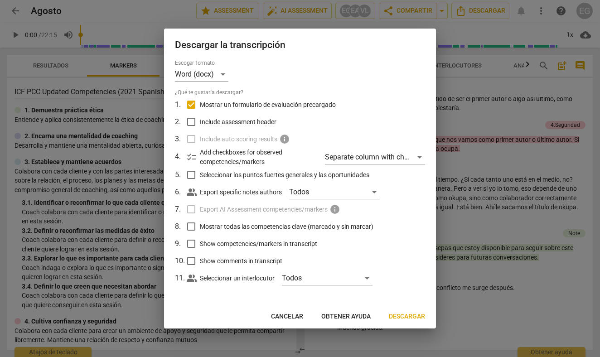
click at [192, 122] on input "Include assessment header" at bounding box center [191, 121] width 17 height 17
click at [404, 314] on span "Descargar" at bounding box center [407, 316] width 36 height 9
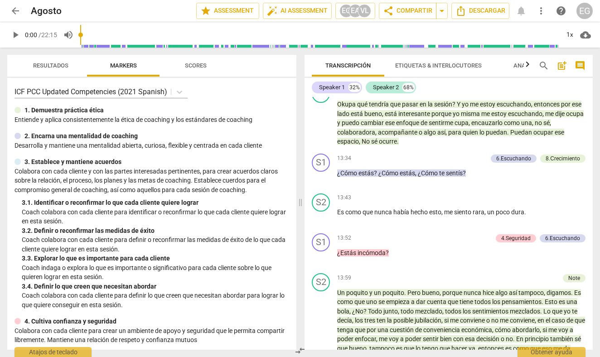
scroll to position [0, 0]
click at [20, 9] on span "arrow_back" at bounding box center [15, 10] width 11 height 11
